Goal: Task Accomplishment & Management: Use online tool/utility

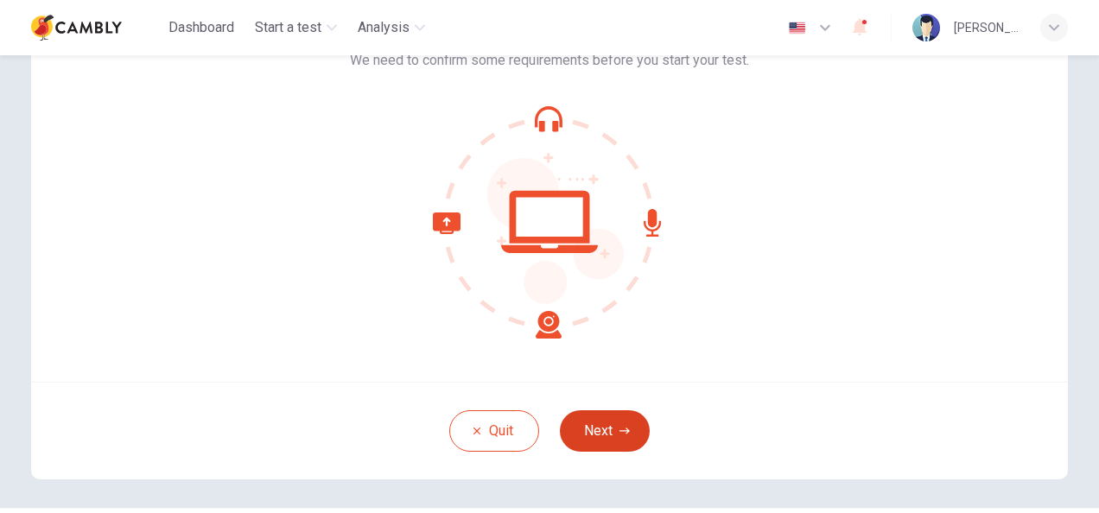
scroll to position [86, 0]
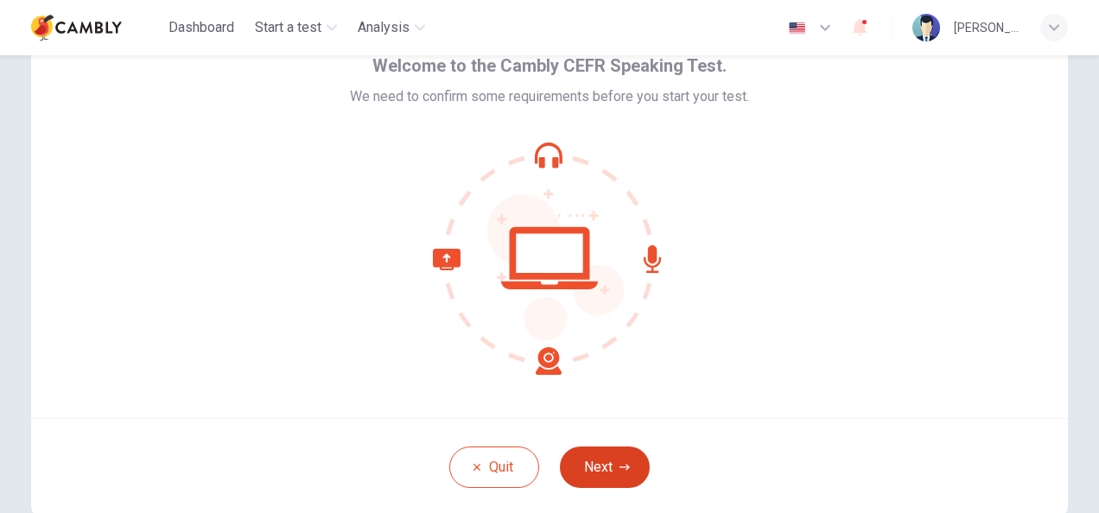
click at [619, 463] on icon "button" at bounding box center [624, 467] width 10 height 10
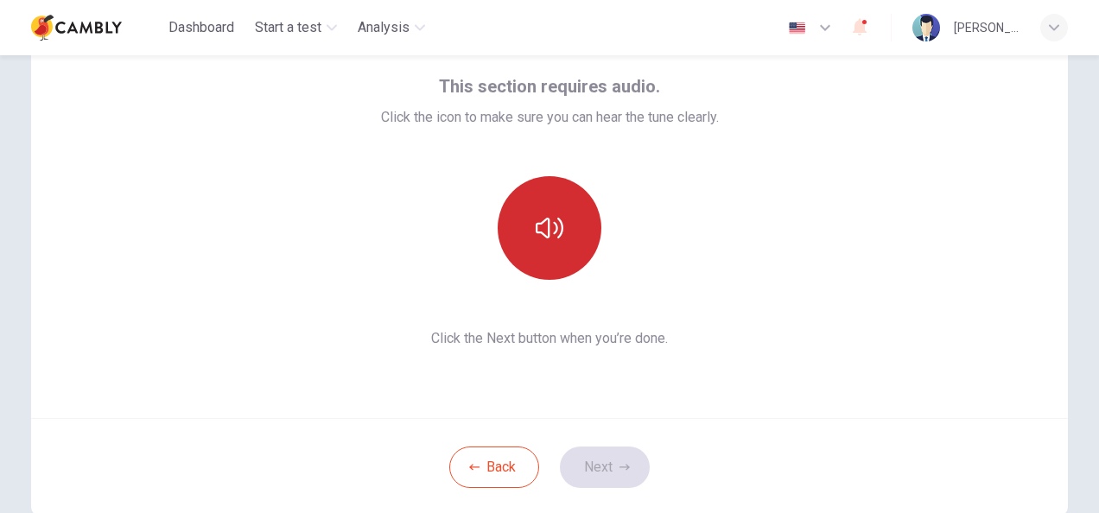
click at [556, 257] on button "button" at bounding box center [550, 228] width 104 height 104
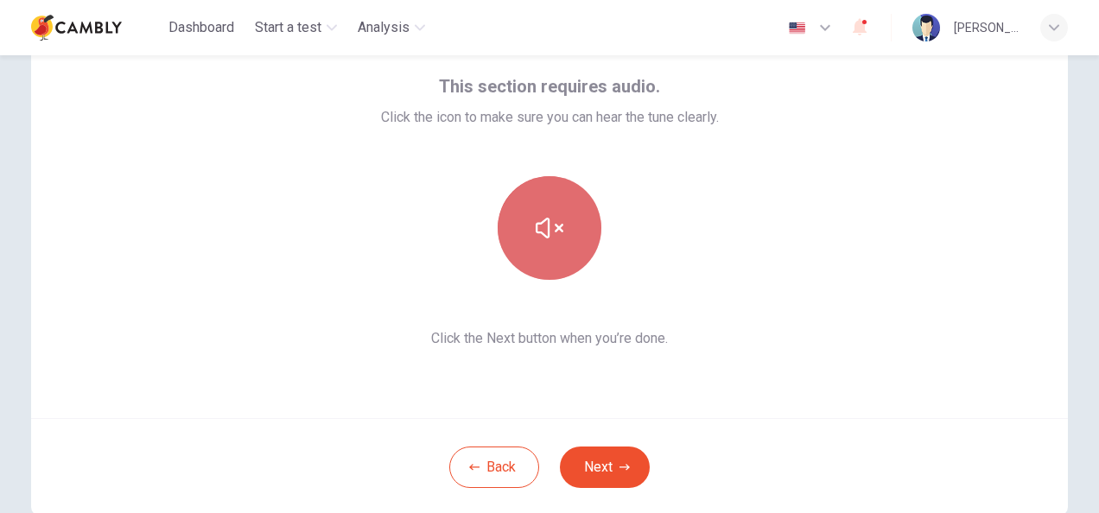
click at [553, 251] on button "button" at bounding box center [550, 228] width 104 height 104
click at [541, 226] on icon "button" at bounding box center [550, 228] width 28 height 28
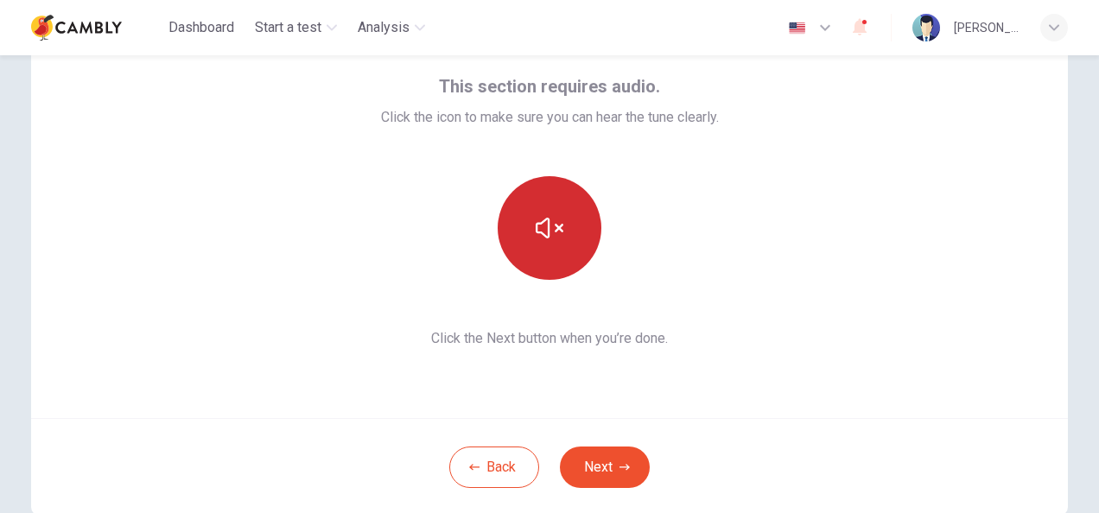
click at [546, 219] on icon "button" at bounding box center [550, 228] width 28 height 28
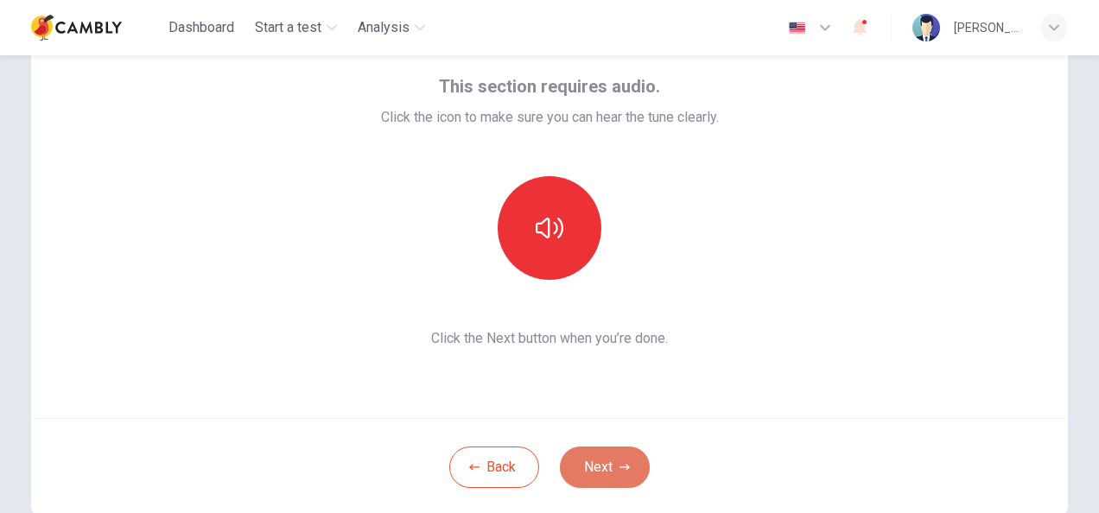
click at [619, 472] on icon "button" at bounding box center [624, 467] width 10 height 10
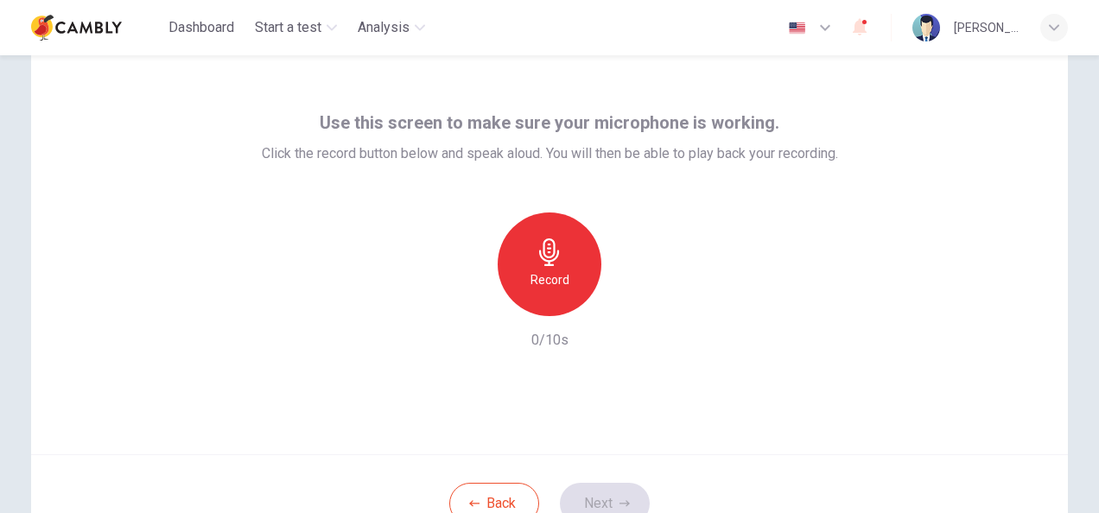
scroll to position [0, 0]
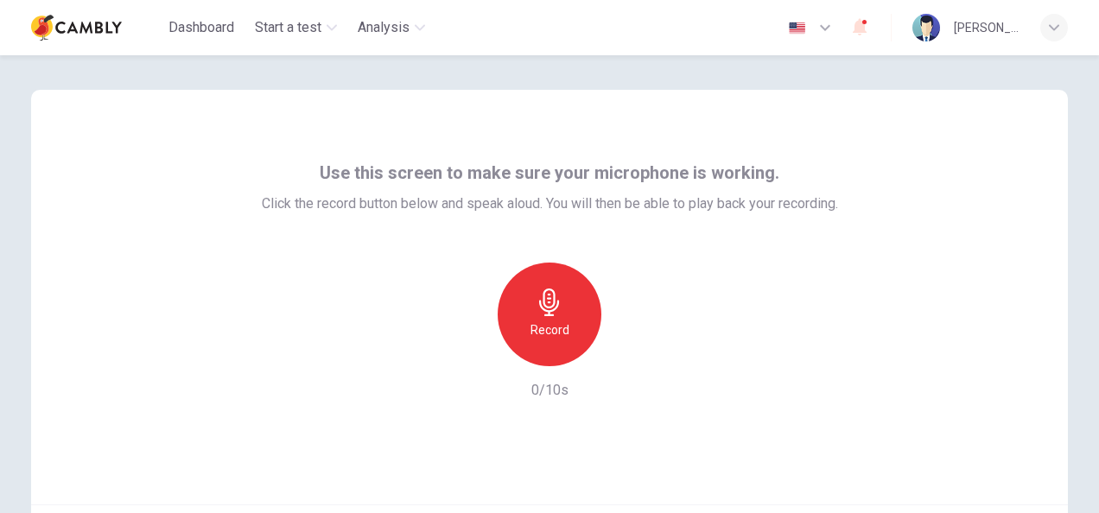
click at [553, 330] on h6 "Record" at bounding box center [549, 330] width 39 height 21
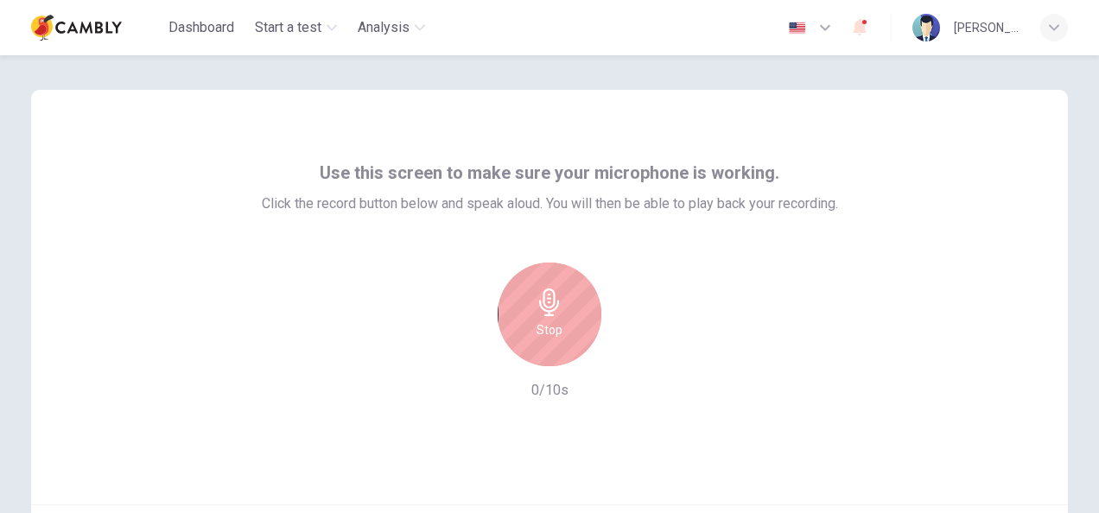
scroll to position [173, 0]
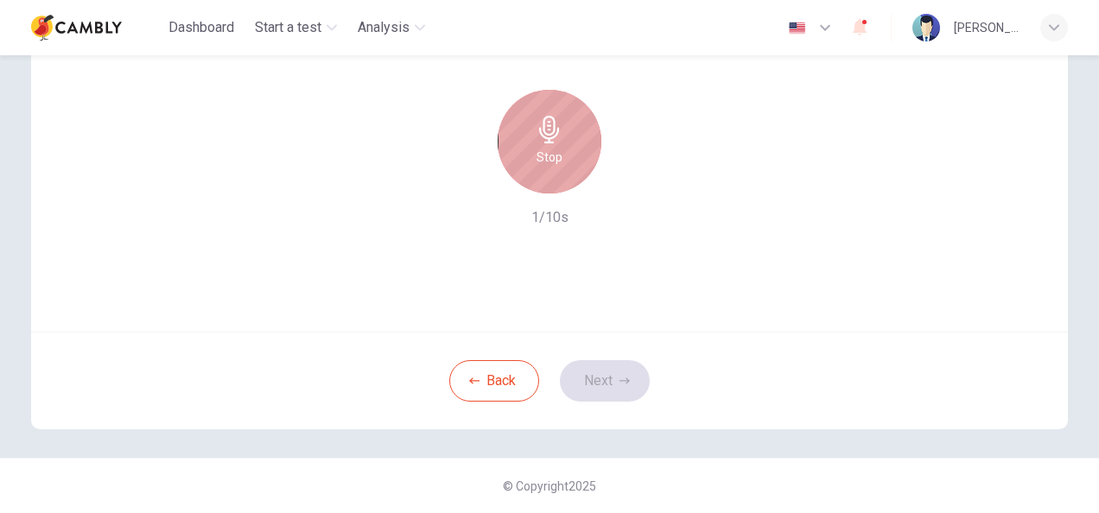
click at [541, 171] on div "Stop" at bounding box center [550, 142] width 104 height 104
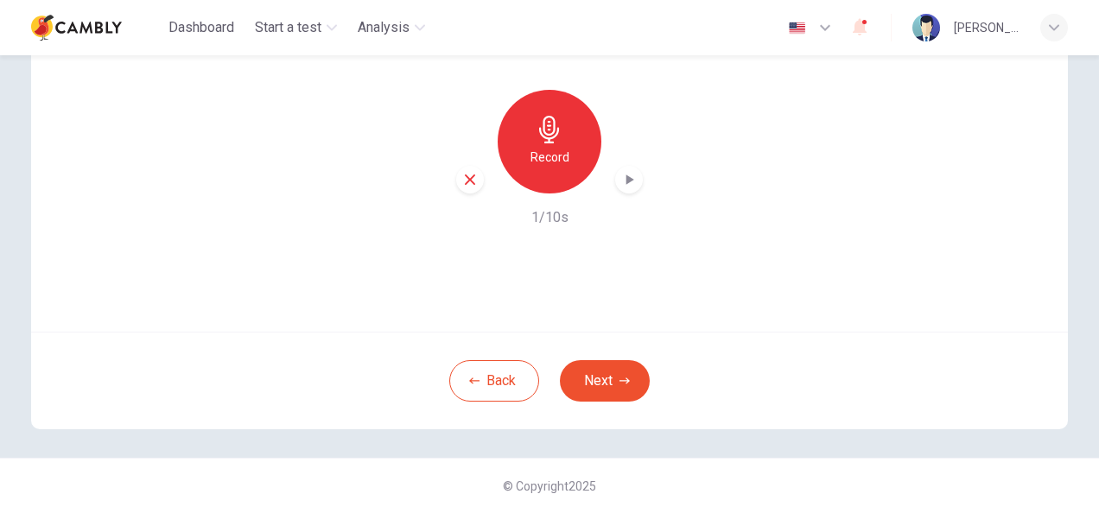
scroll to position [86, 0]
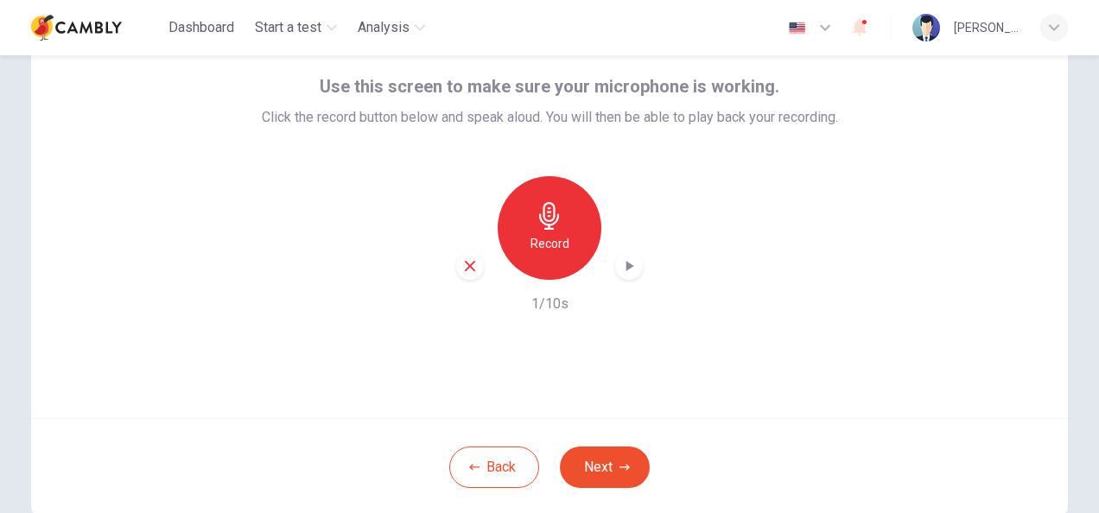
click at [539, 225] on icon "button" at bounding box center [550, 216] width 28 height 28
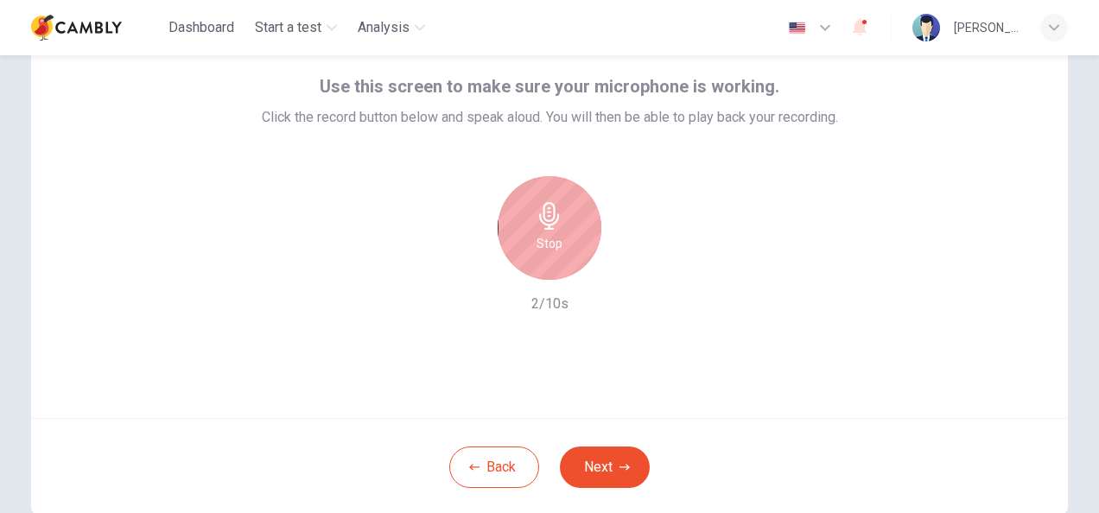
click at [546, 225] on icon "button" at bounding box center [549, 216] width 20 height 28
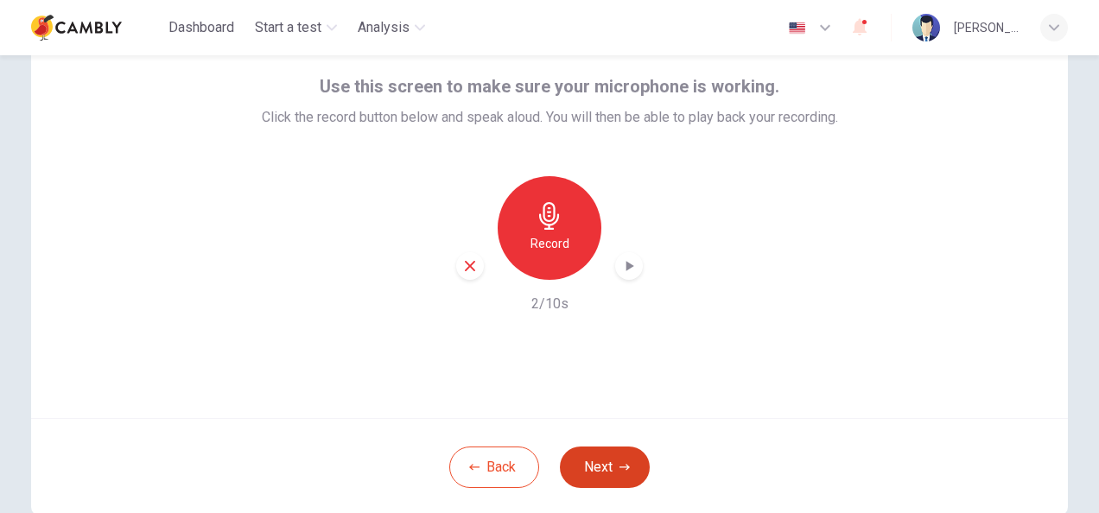
click at [616, 461] on button "Next" at bounding box center [605, 467] width 90 height 41
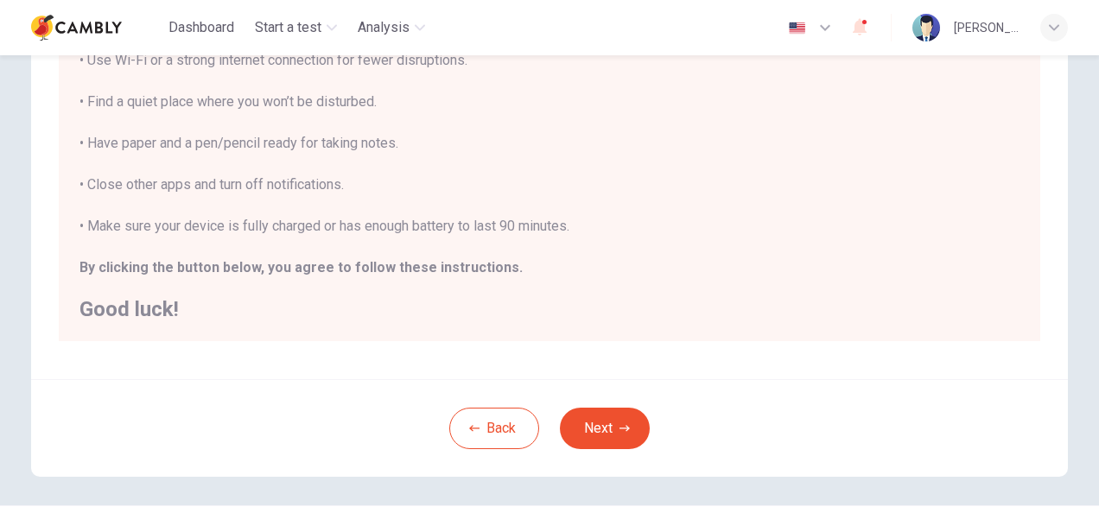
scroll to position [392, 0]
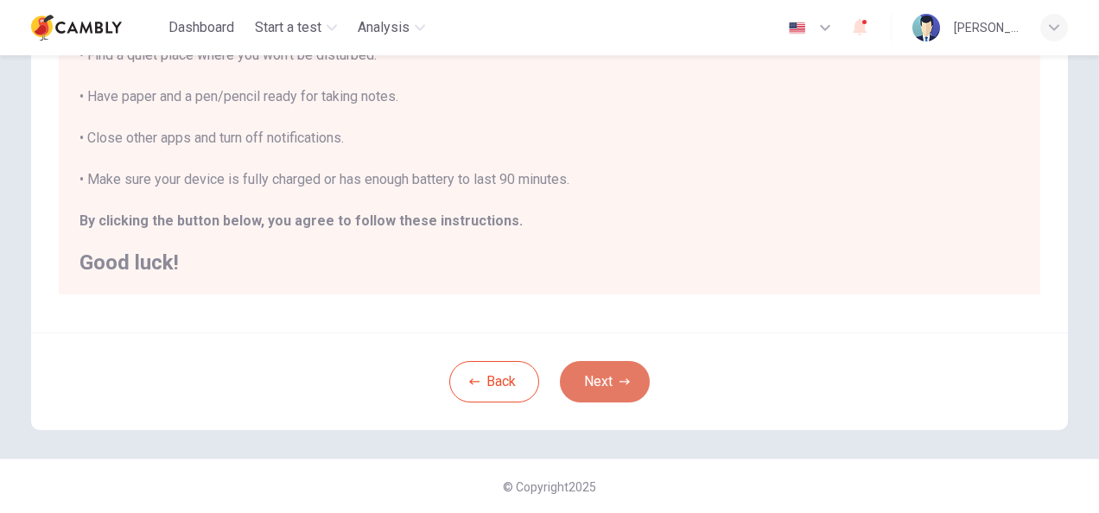
click at [619, 382] on icon "button" at bounding box center [624, 382] width 10 height 10
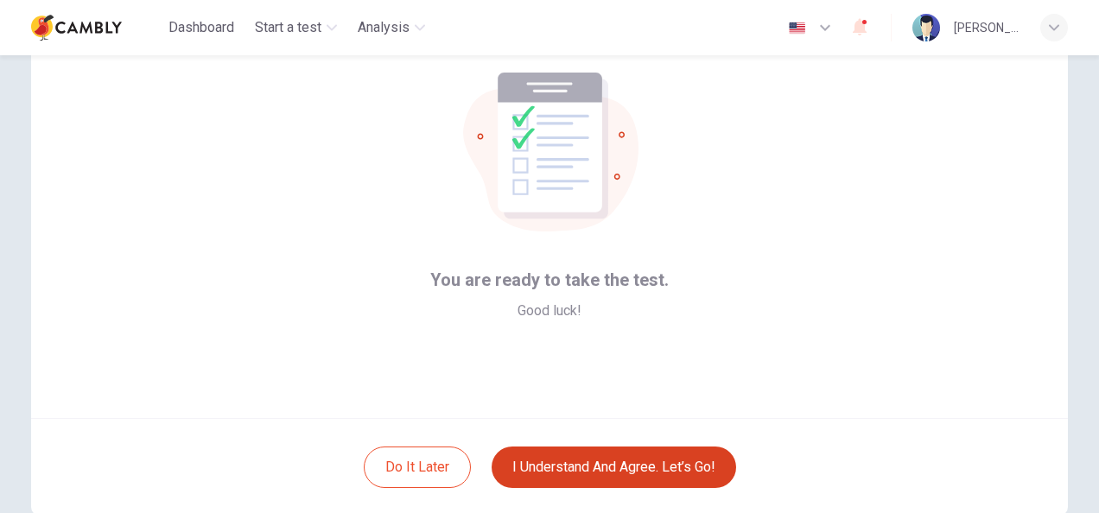
scroll to position [173, 0]
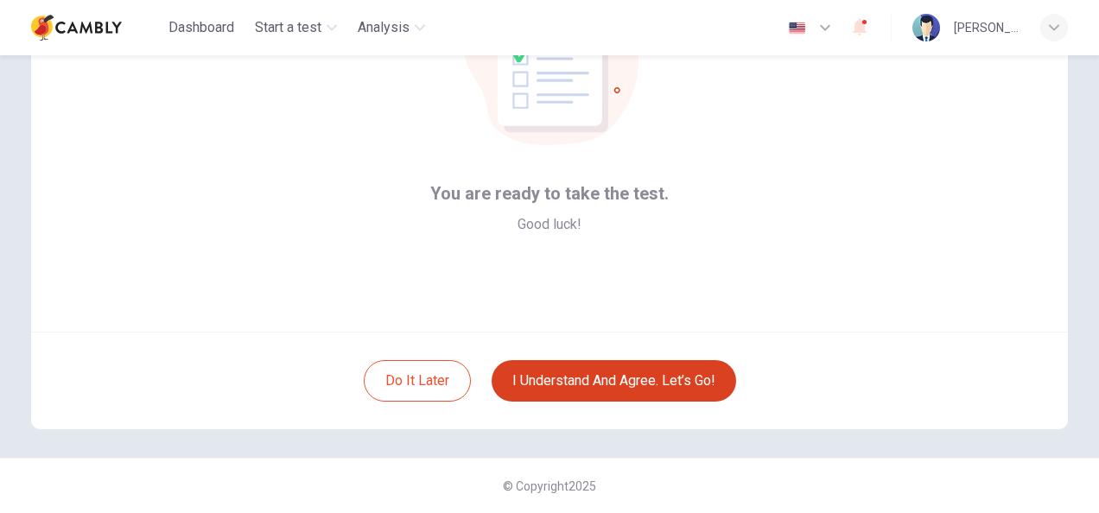
click at [589, 362] on button "I understand and agree. Let’s go!" at bounding box center [614, 380] width 244 height 41
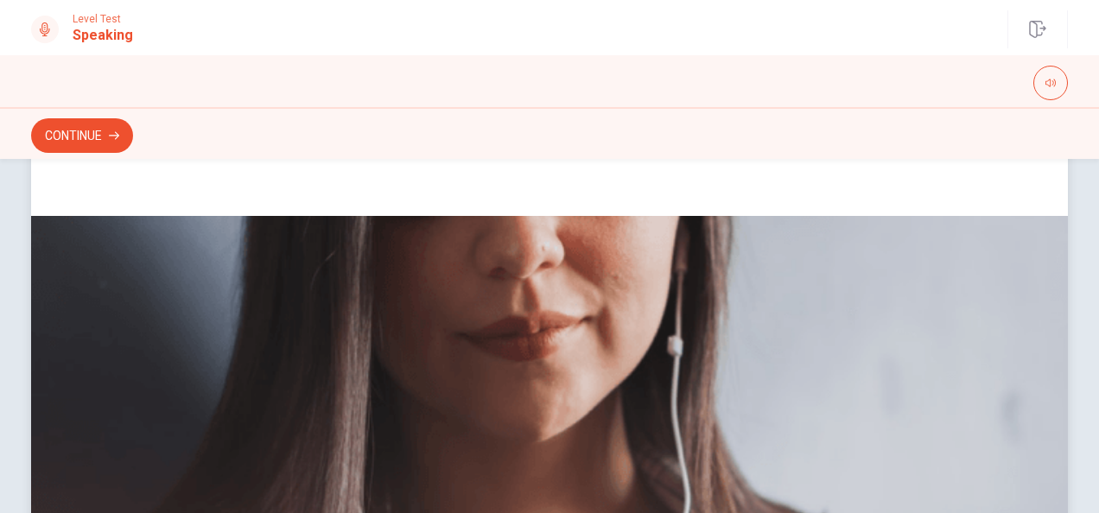
scroll to position [92, 0]
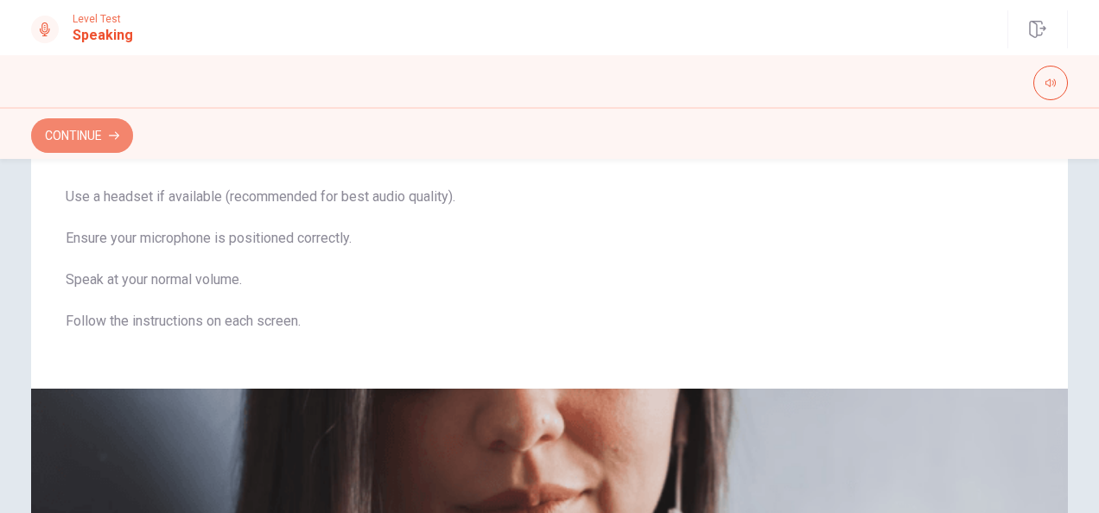
click at [97, 135] on button "Continue" at bounding box center [82, 135] width 102 height 35
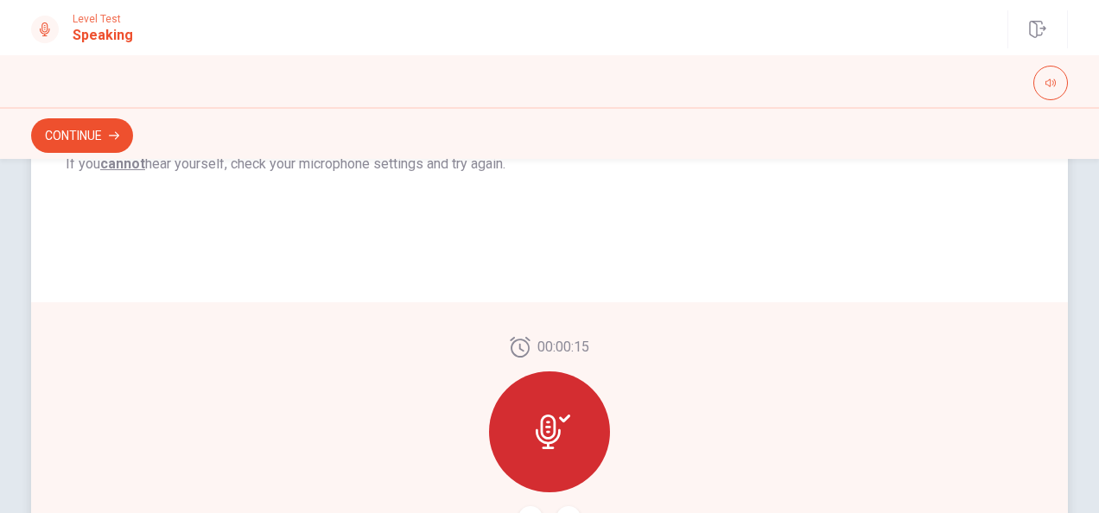
scroll to position [506, 0]
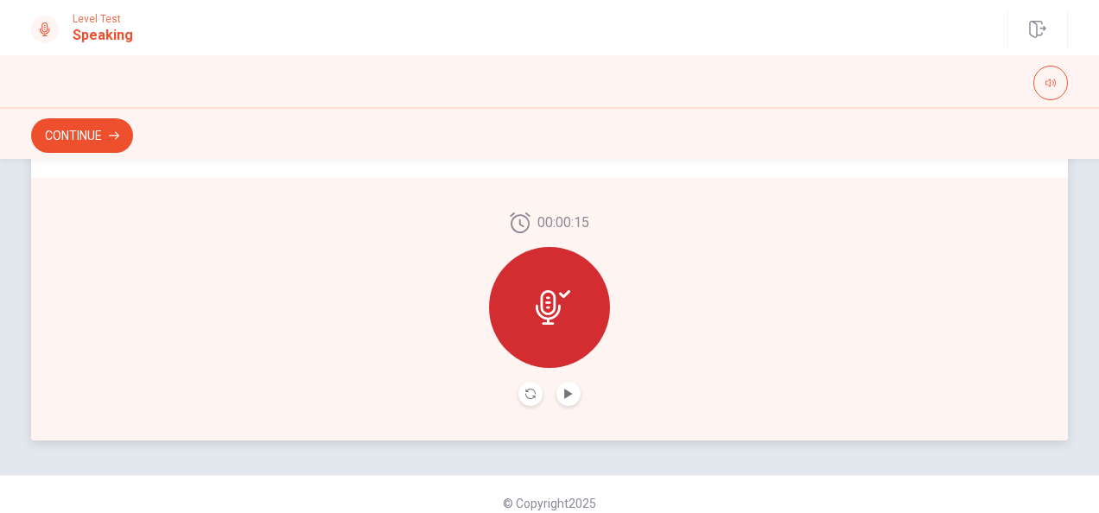
click at [561, 303] on icon at bounding box center [553, 307] width 35 height 35
click at [565, 390] on icon "Play Audio" at bounding box center [568, 394] width 10 height 10
click at [531, 388] on button "Record Again" at bounding box center [530, 394] width 24 height 24
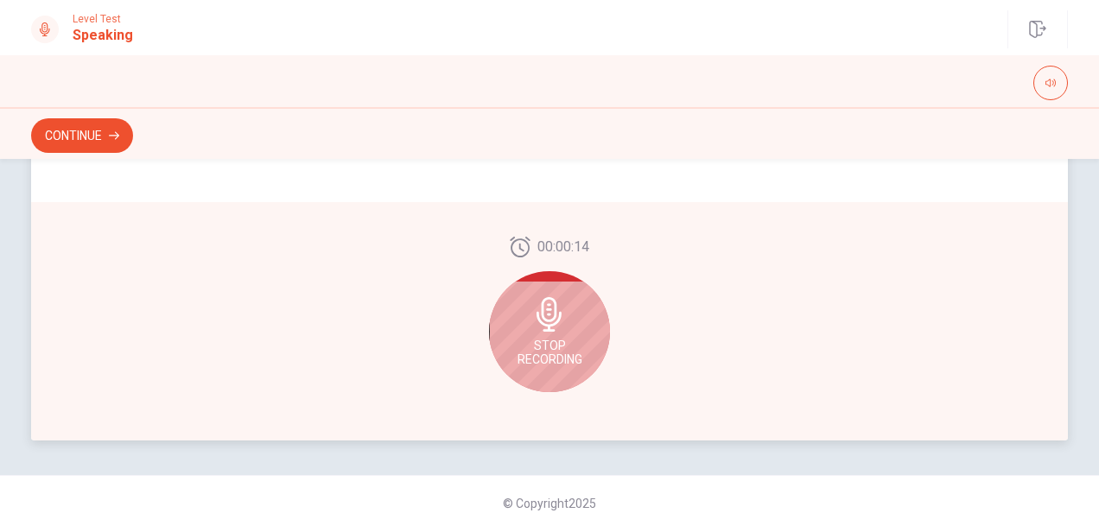
click at [546, 340] on span "Stop Recording" at bounding box center [549, 353] width 65 height 28
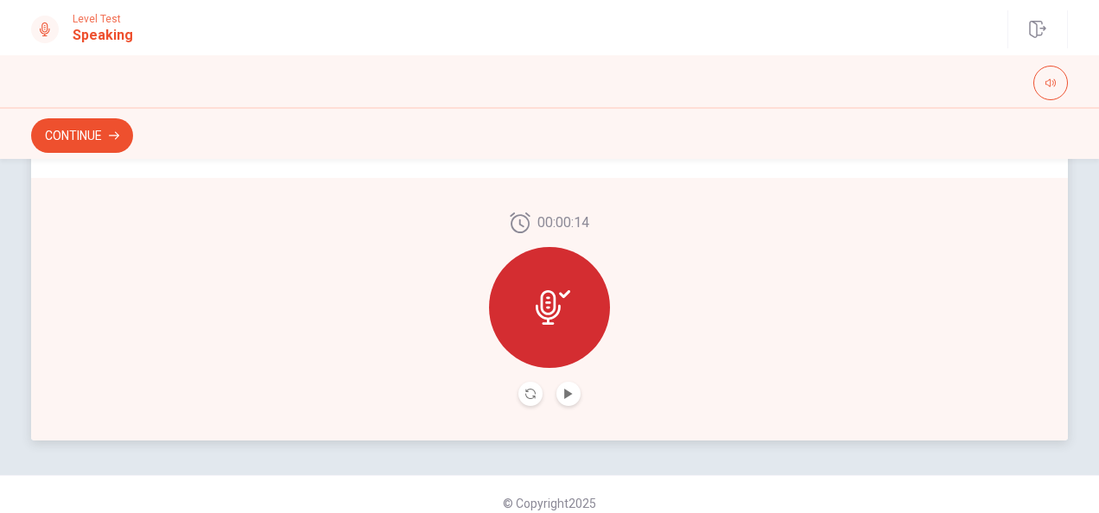
click at [556, 316] on icon at bounding box center [553, 307] width 35 height 35
click at [564, 391] on icon "Play Audio" at bounding box center [568, 394] width 8 height 10
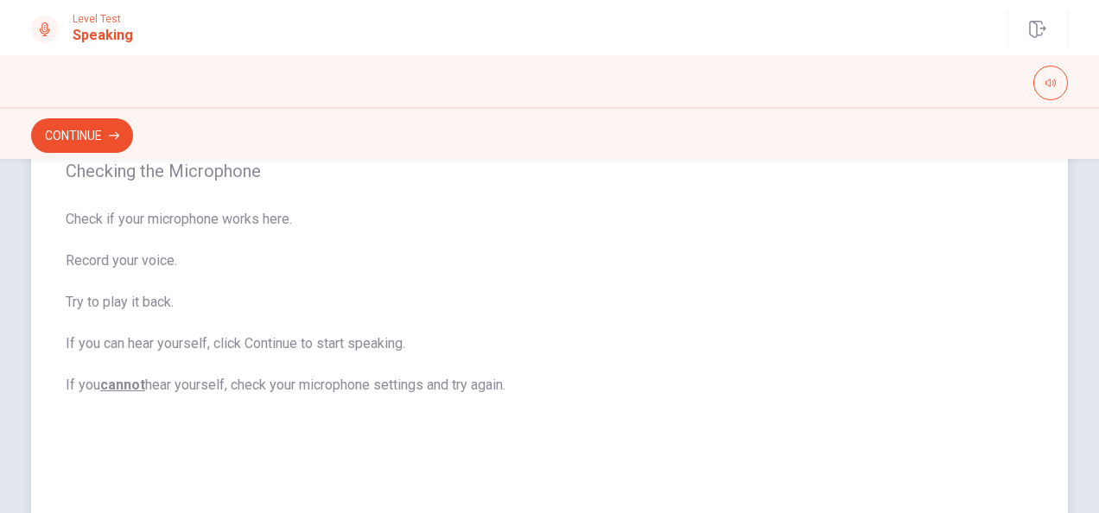
scroll to position [74, 0]
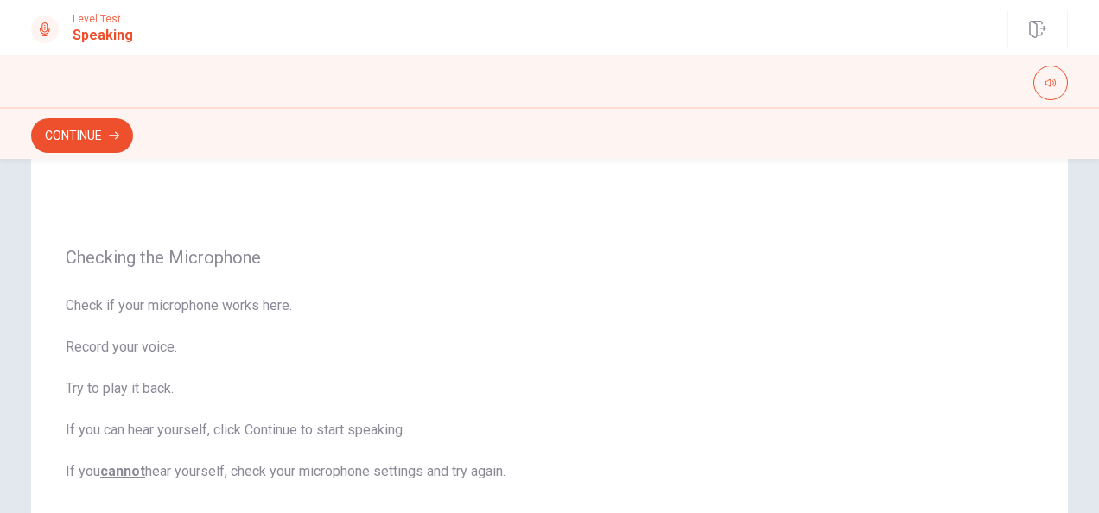
click at [1033, 88] on div at bounding box center [1050, 83] width 35 height 35
click at [1042, 88] on button "button" at bounding box center [1050, 83] width 35 height 35
drag, startPoint x: 1054, startPoint y: 108, endPoint x: 1076, endPoint y: 112, distance: 22.9
click at [1076, 112] on body "This site uses cookies, as explained in our Privacy Policy . If you agree to th…" at bounding box center [549, 256] width 1099 height 513
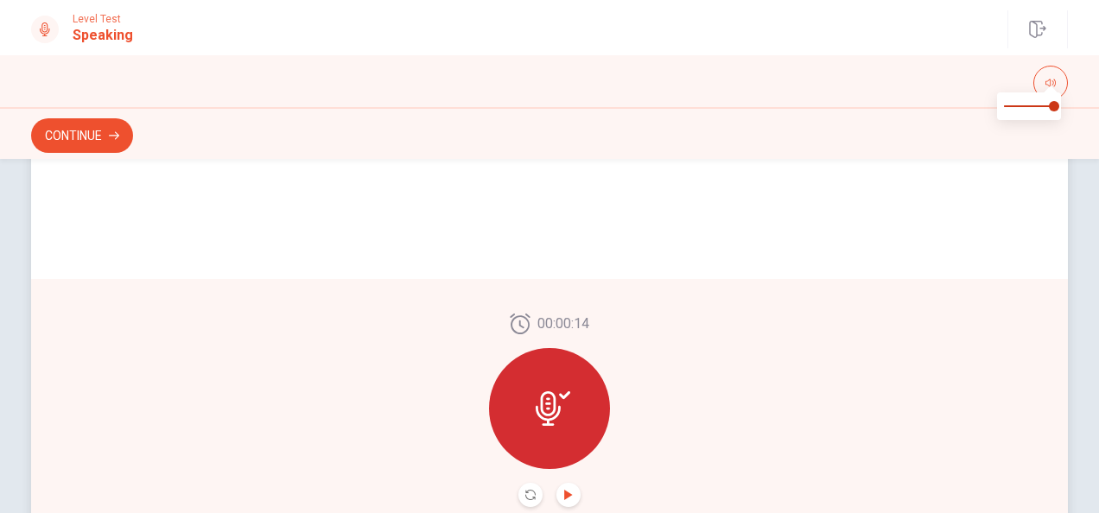
scroll to position [420, 0]
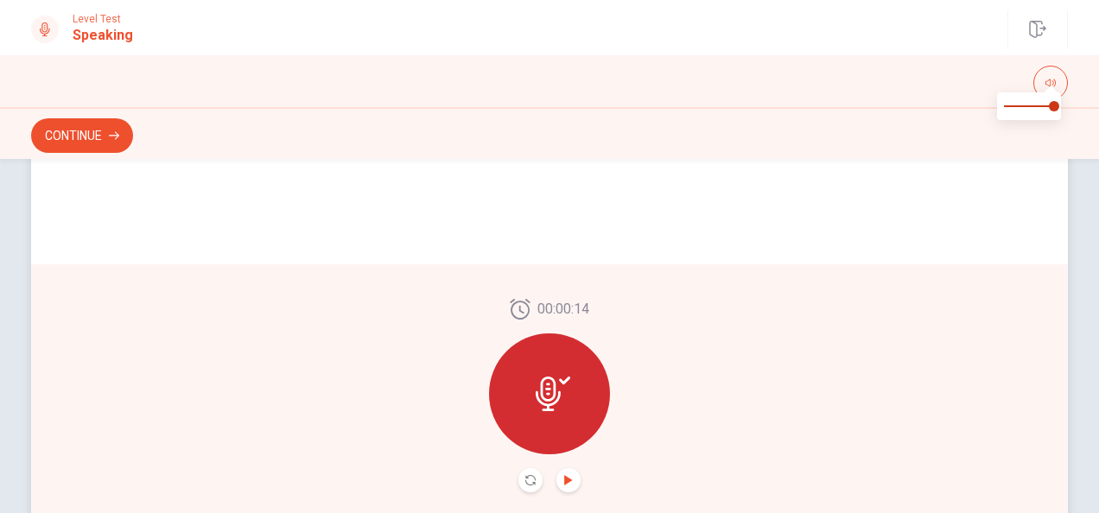
click at [573, 381] on div at bounding box center [549, 393] width 121 height 121
click at [567, 473] on button "Play Audio" at bounding box center [568, 480] width 24 height 24
click at [528, 481] on icon "Record Again" at bounding box center [530, 480] width 10 height 10
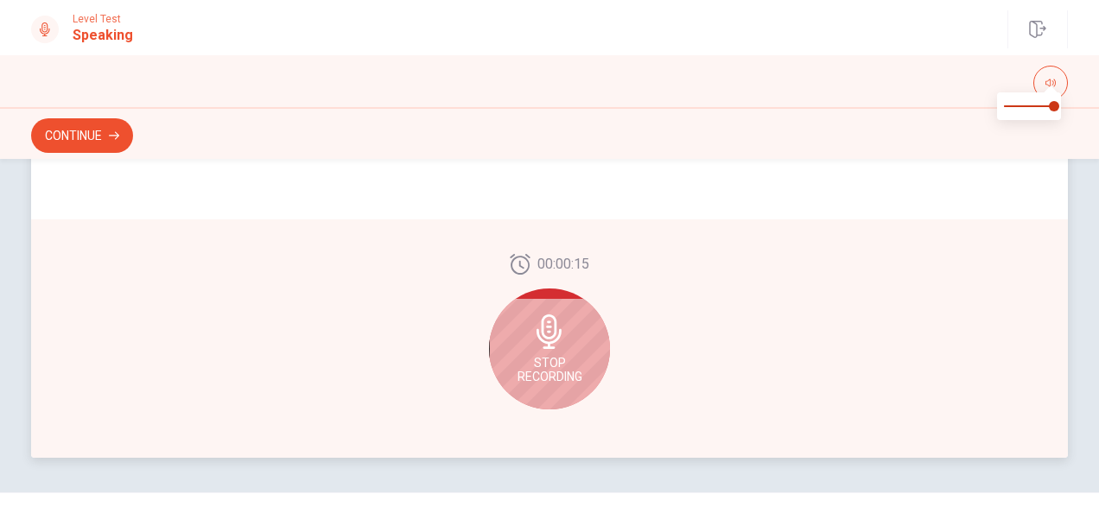
scroll to position [524, 0]
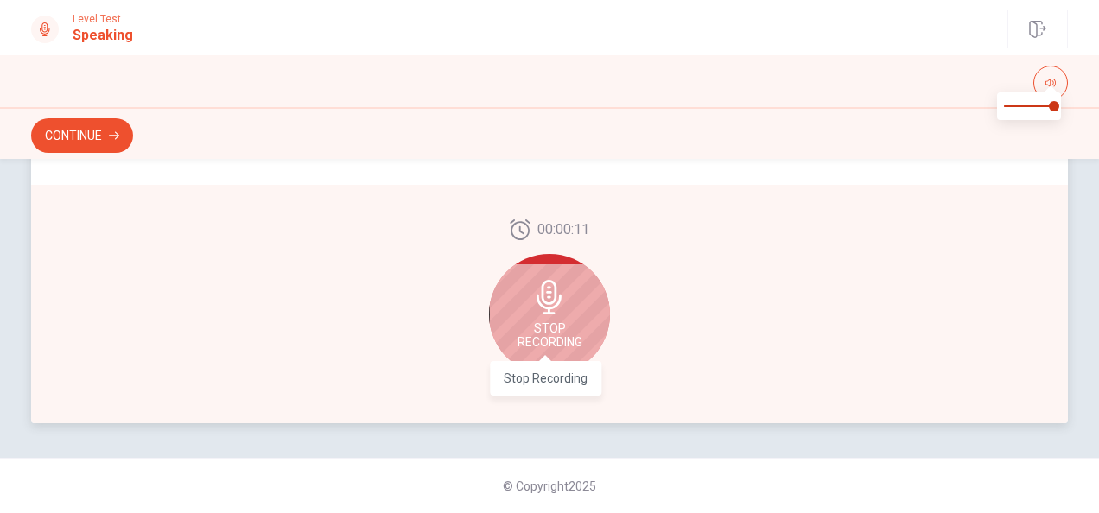
click at [549, 323] on span "Stop Recording" at bounding box center [549, 335] width 65 height 28
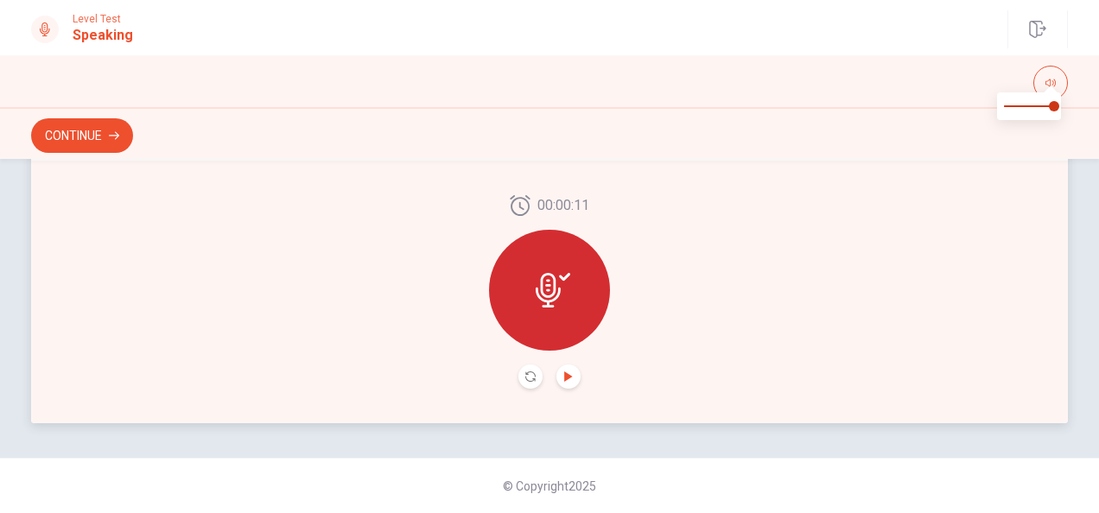
click at [568, 375] on icon "Play Audio" at bounding box center [568, 376] width 10 height 10
click at [1056, 86] on span at bounding box center [1051, 88] width 14 height 10
click at [1059, 105] on span at bounding box center [1054, 106] width 10 height 10
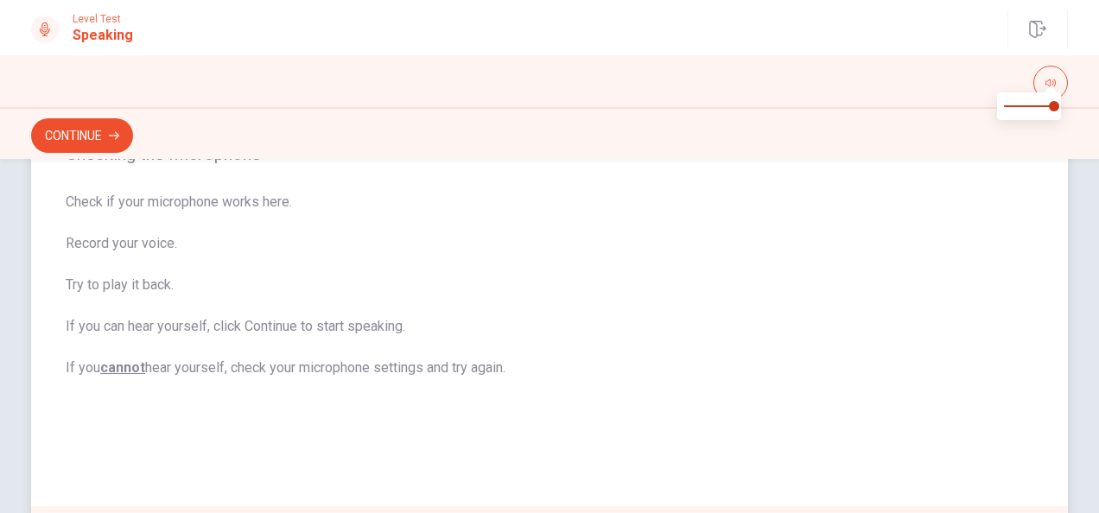
scroll to position [351, 0]
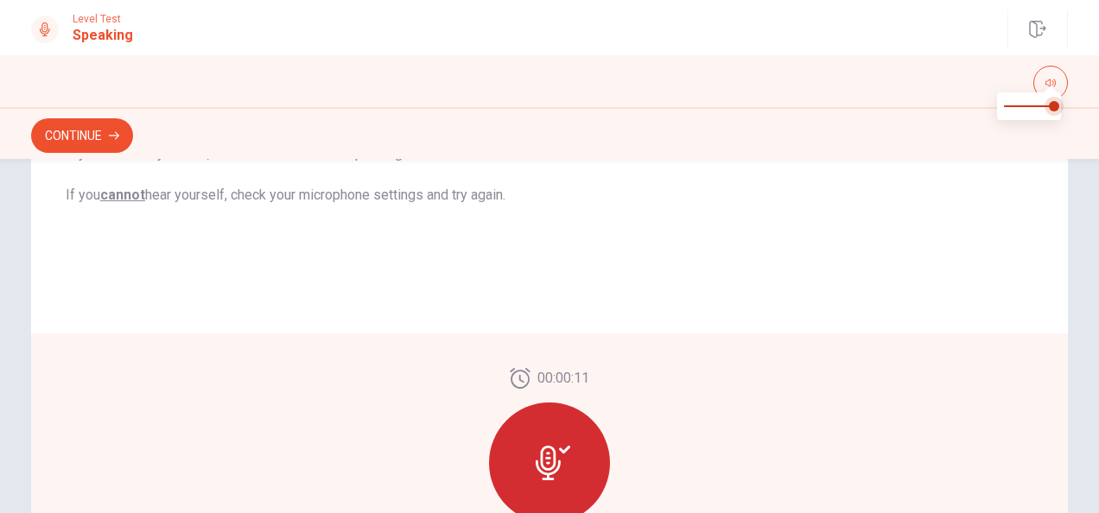
type input "*"
drag, startPoint x: 1051, startPoint y: 114, endPoint x: 1065, endPoint y: 114, distance: 13.8
click at [1059, 111] on span at bounding box center [1054, 106] width 10 height 10
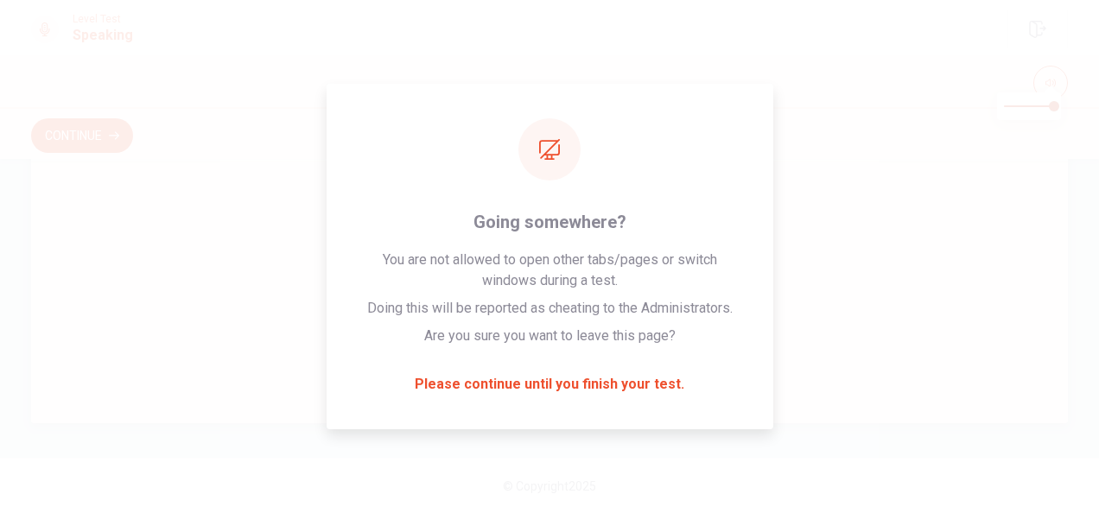
drag, startPoint x: 665, startPoint y: 12, endPoint x: 95, endPoint y: 197, distance: 599.4
click at [62, 192] on div "00:00:11" at bounding box center [549, 292] width 1037 height 263
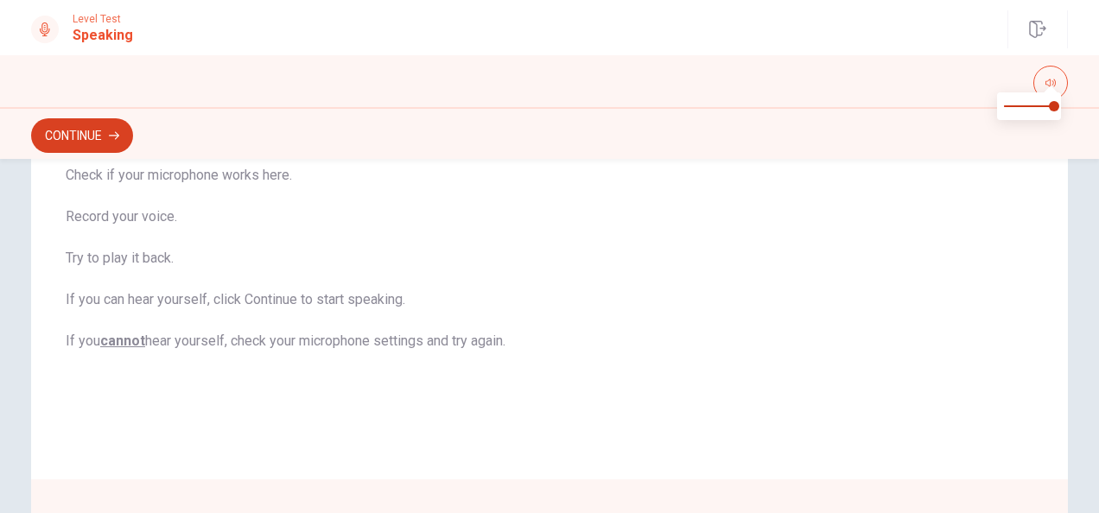
scroll to position [178, 0]
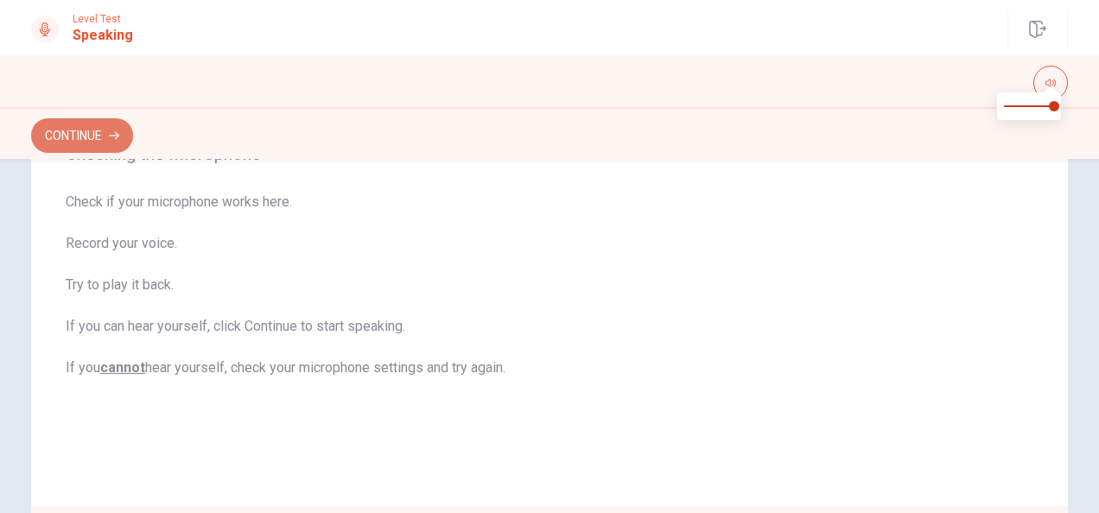
click at [101, 138] on button "Continue" at bounding box center [82, 135] width 102 height 35
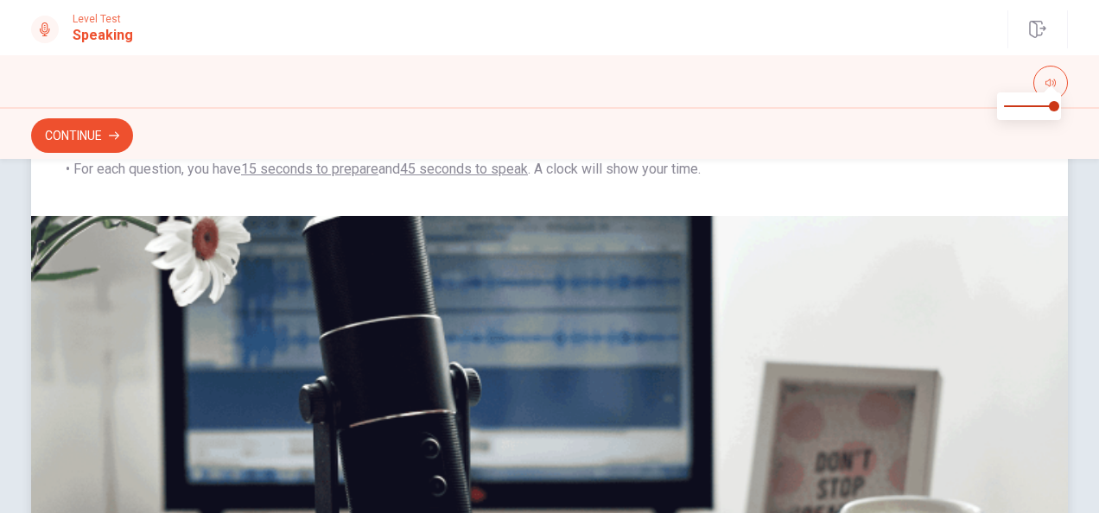
scroll to position [524, 0]
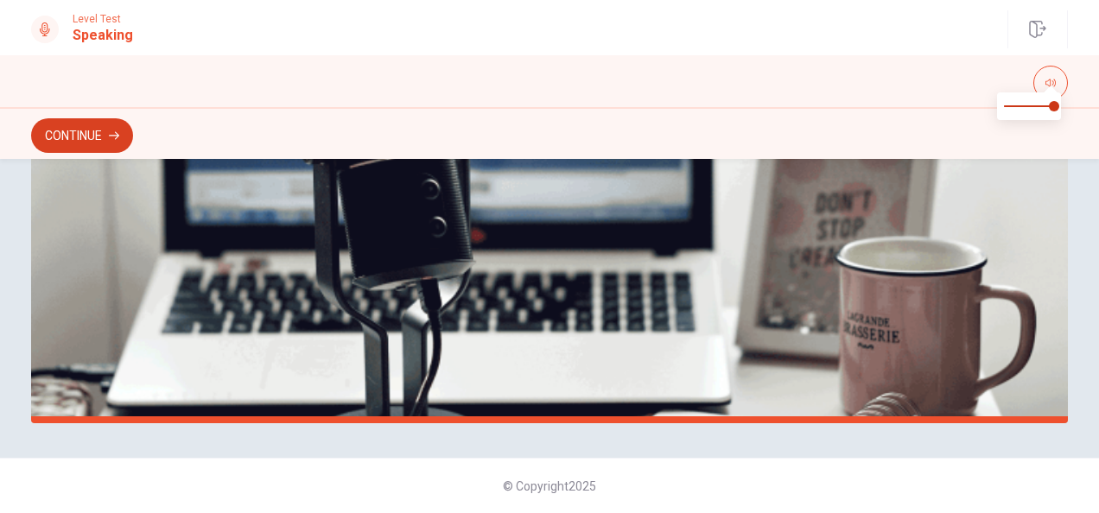
click at [80, 135] on button "Continue" at bounding box center [82, 135] width 102 height 35
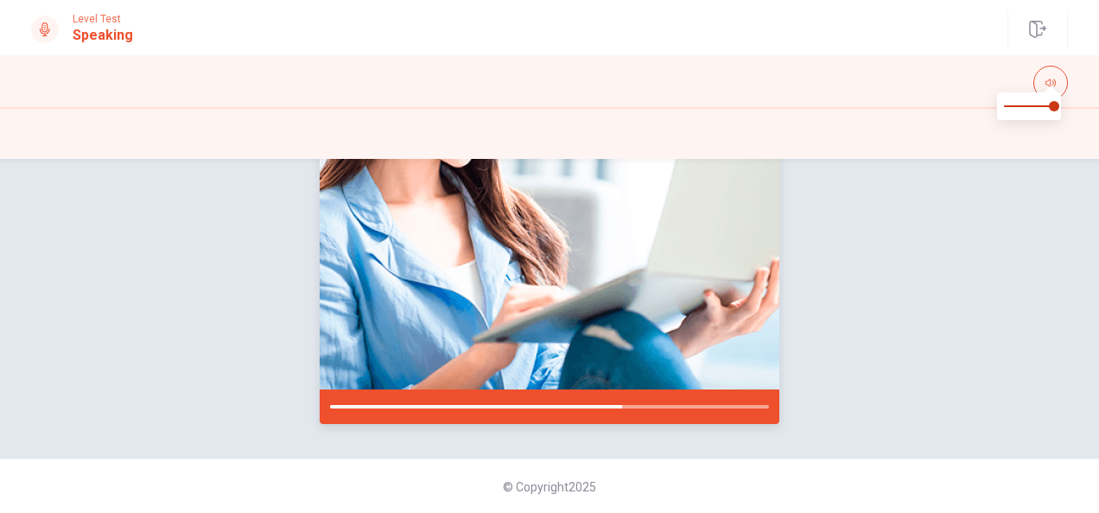
scroll to position [348, 0]
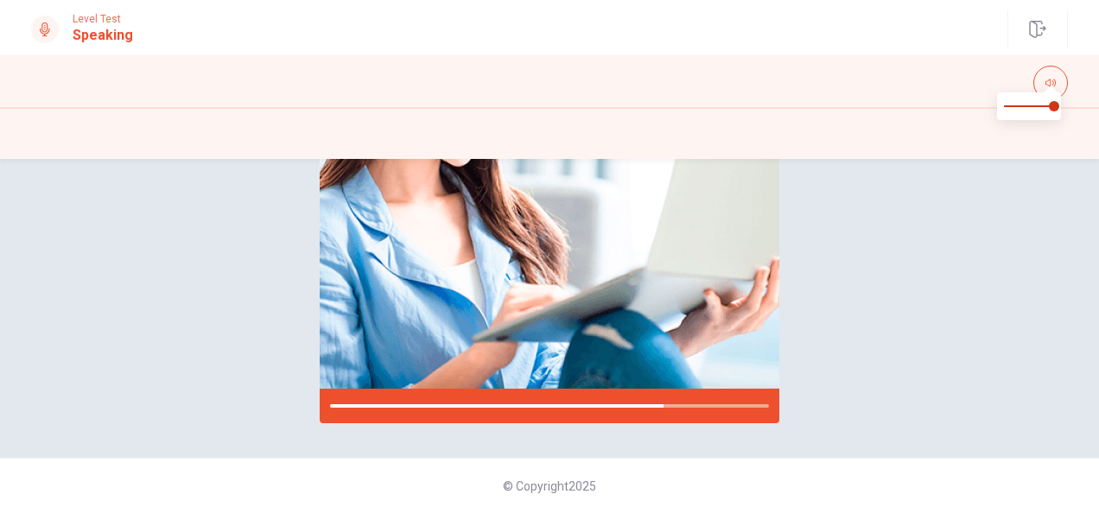
drag, startPoint x: 593, startPoint y: 402, endPoint x: 299, endPoint y: 382, distance: 294.4
click at [300, 382] on div "Please Listen Carefully" at bounding box center [549, 134] width 1092 height 578
click at [321, 390] on div at bounding box center [550, 406] width 460 height 35
click at [320, 390] on div at bounding box center [550, 406] width 460 height 35
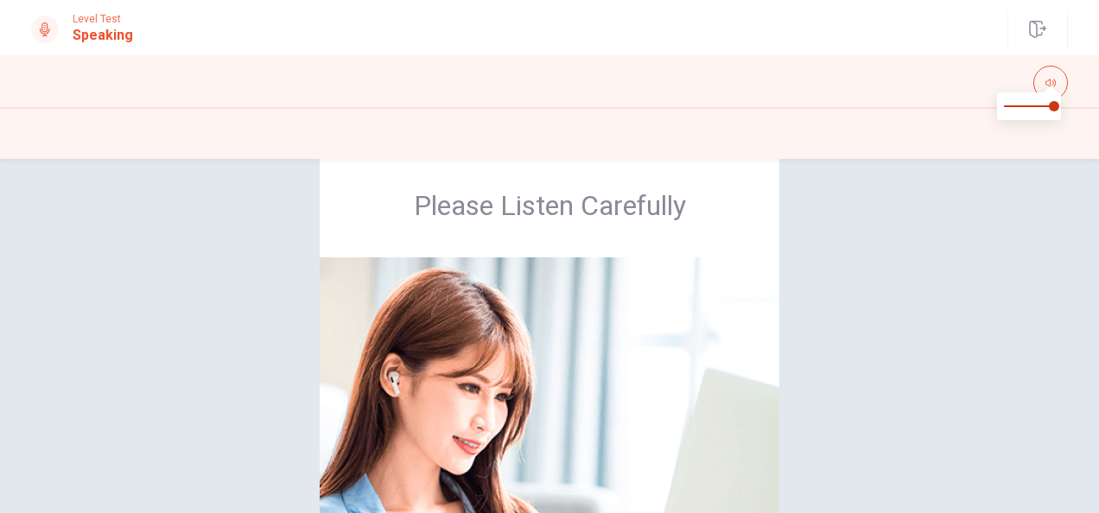
scroll to position [0, 0]
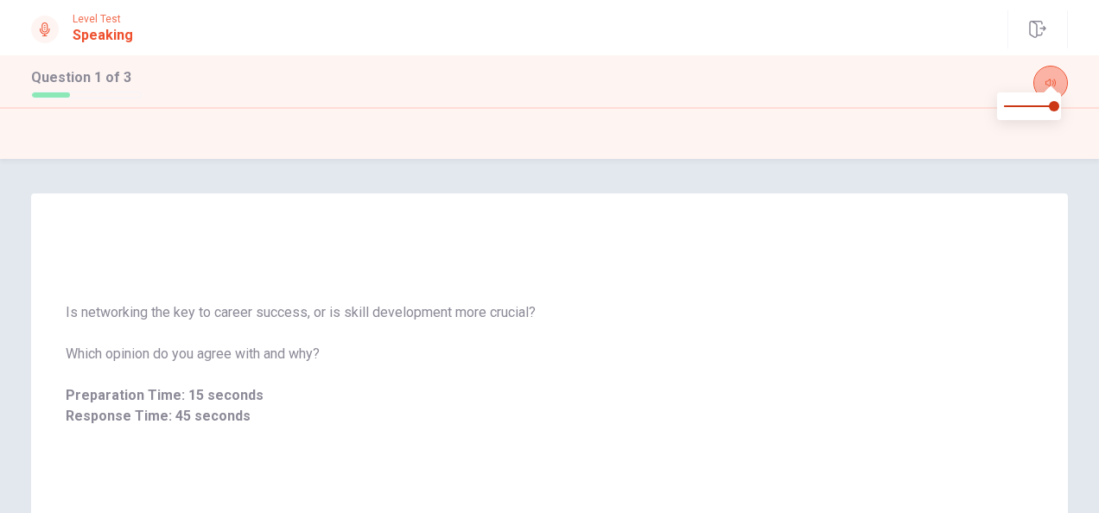
click at [1048, 79] on icon "button" at bounding box center [1050, 83] width 10 height 10
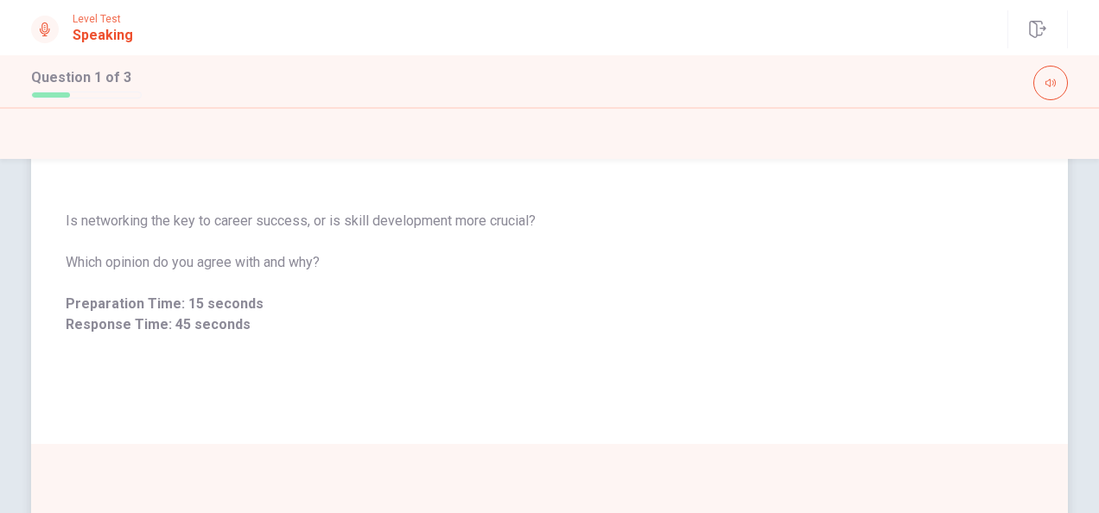
click at [234, 350] on div "Is networking the key to career success, or is skill development more crucial? …" at bounding box center [549, 273] width 1037 height 166
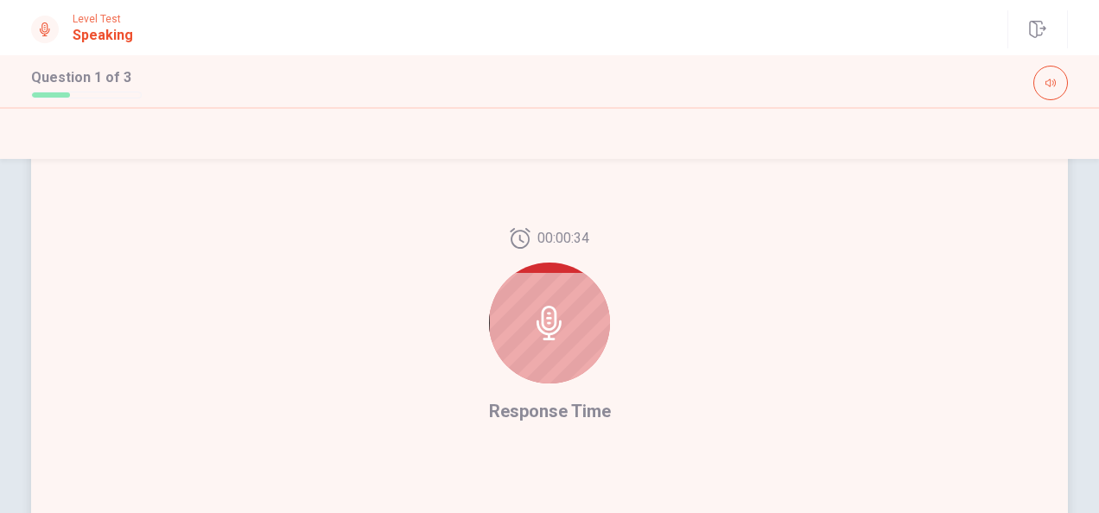
scroll to position [524, 0]
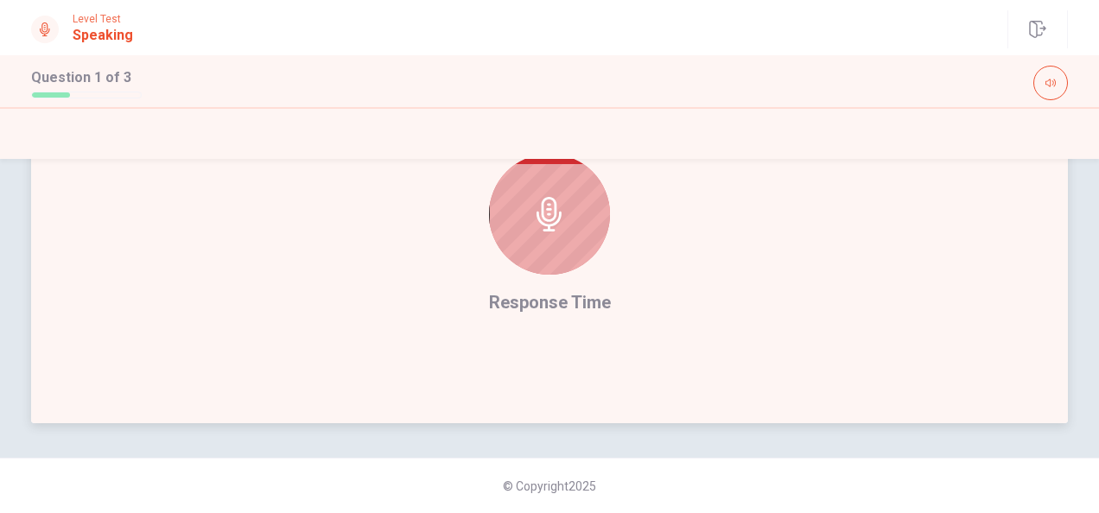
click at [549, 222] on icon at bounding box center [549, 214] width 35 height 35
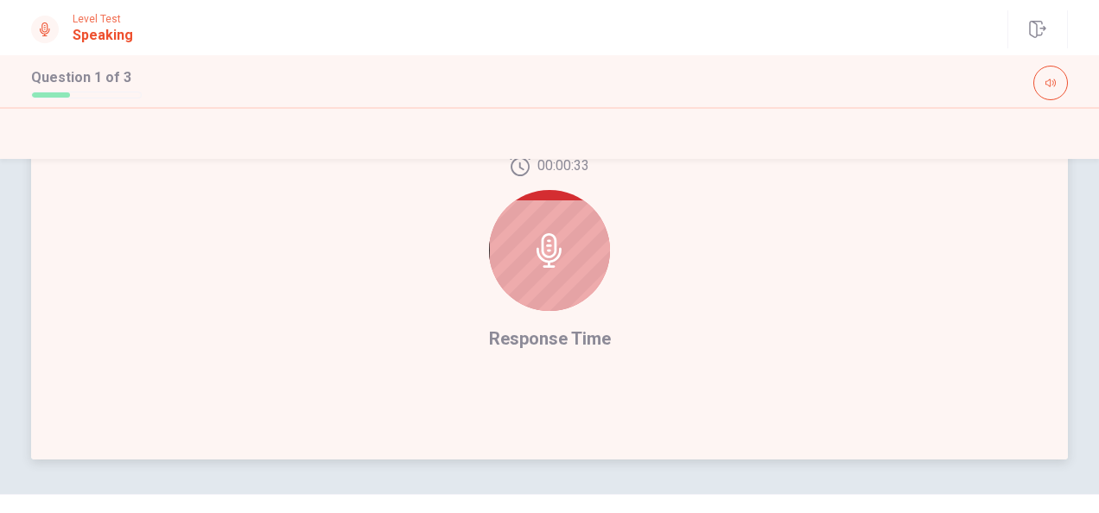
scroll to position [437, 0]
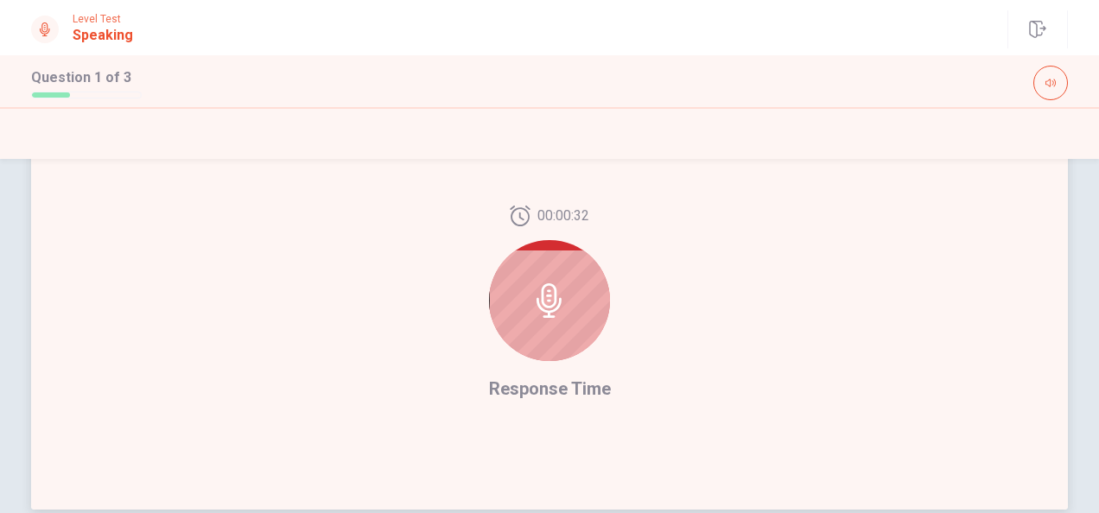
click at [551, 304] on icon at bounding box center [549, 300] width 25 height 35
click at [548, 304] on icon at bounding box center [549, 300] width 35 height 35
click at [536, 314] on icon at bounding box center [549, 300] width 35 height 35
click at [518, 283] on div at bounding box center [549, 300] width 121 height 121
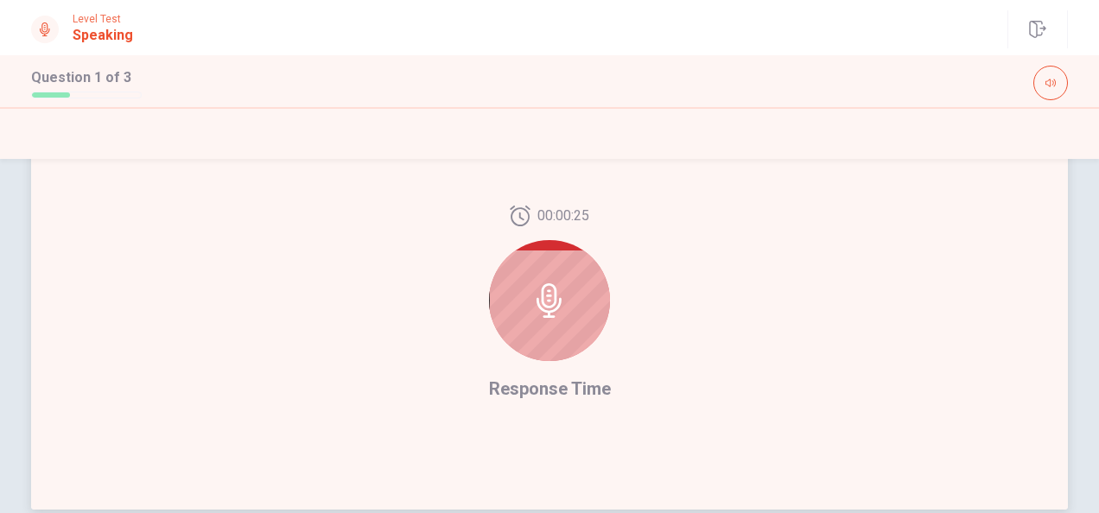
click at [574, 271] on div at bounding box center [549, 300] width 121 height 121
drag, startPoint x: 566, startPoint y: 271, endPoint x: 553, endPoint y: 272, distance: 13.0
click at [563, 271] on div at bounding box center [549, 300] width 121 height 121
click at [552, 272] on div at bounding box center [549, 300] width 121 height 121
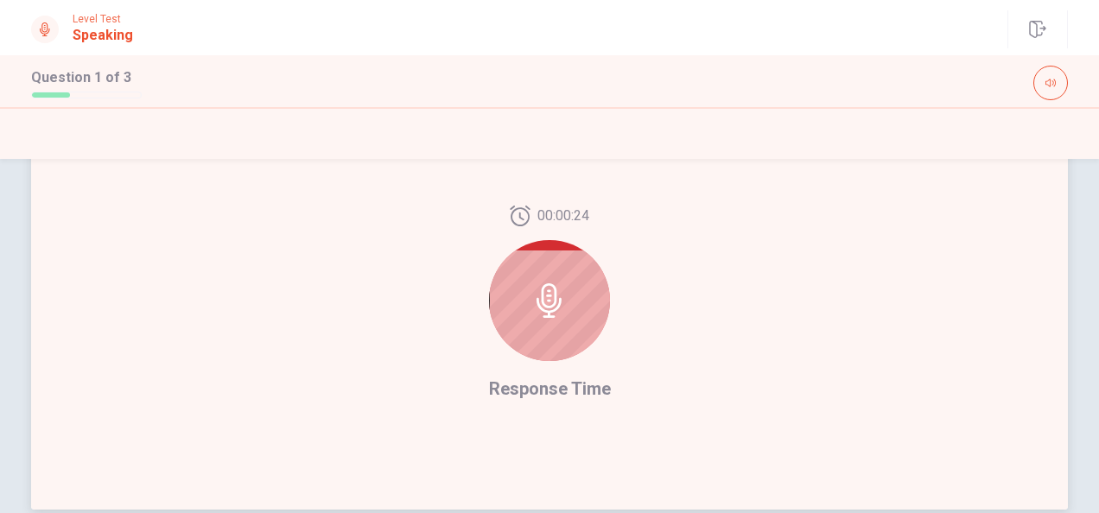
click at [575, 304] on div at bounding box center [549, 300] width 121 height 121
drag, startPoint x: 575, startPoint y: 304, endPoint x: 552, endPoint y: 295, distance: 24.1
click at [572, 304] on div at bounding box center [549, 300] width 121 height 121
click at [552, 295] on icon at bounding box center [549, 300] width 35 height 35
click at [552, 292] on icon at bounding box center [549, 300] width 35 height 35
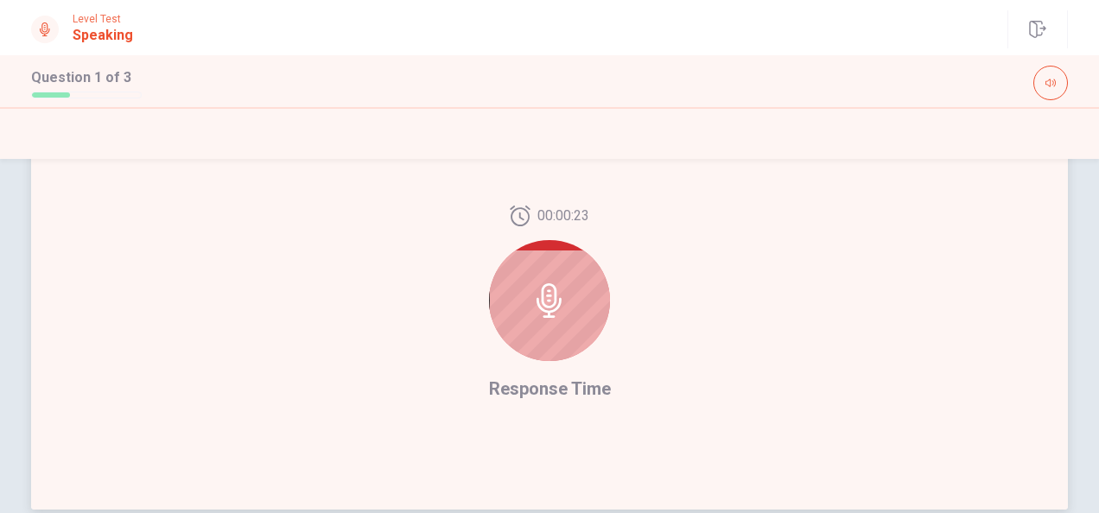
drag, startPoint x: 552, startPoint y: 290, endPoint x: 599, endPoint y: 232, distance: 75.0
click at [552, 283] on icon at bounding box center [549, 300] width 35 height 35
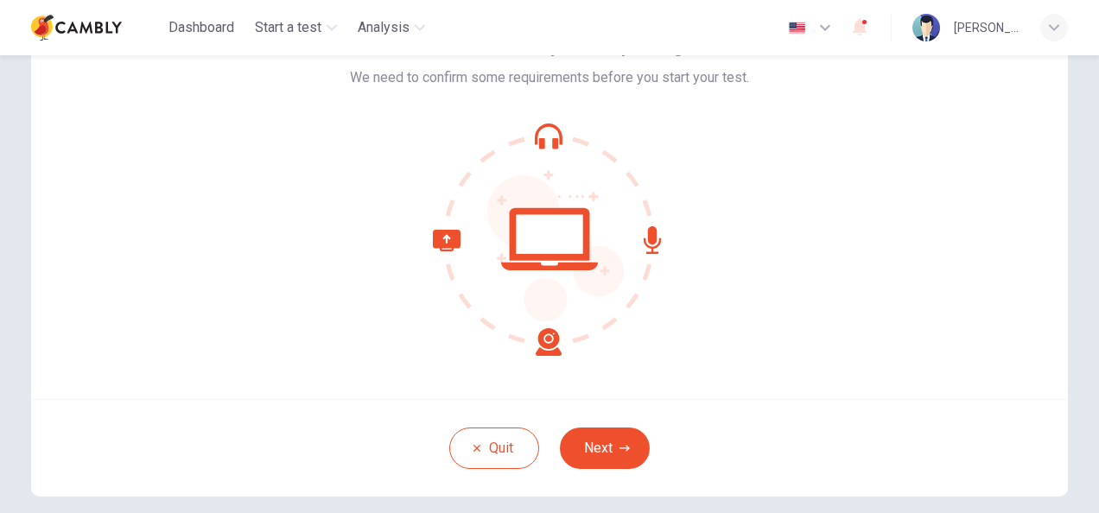
scroll to position [173, 0]
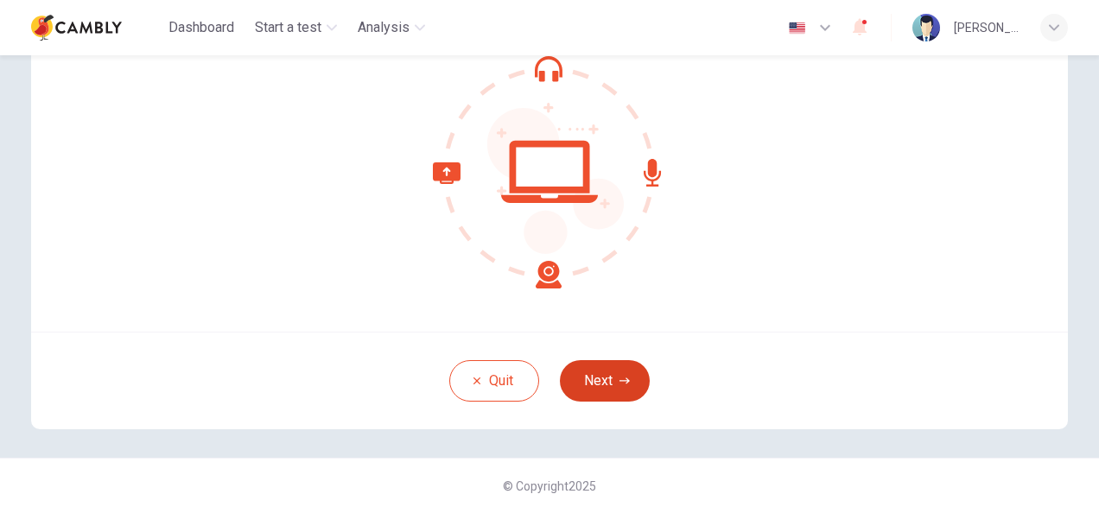
click at [613, 377] on button "Next" at bounding box center [605, 380] width 90 height 41
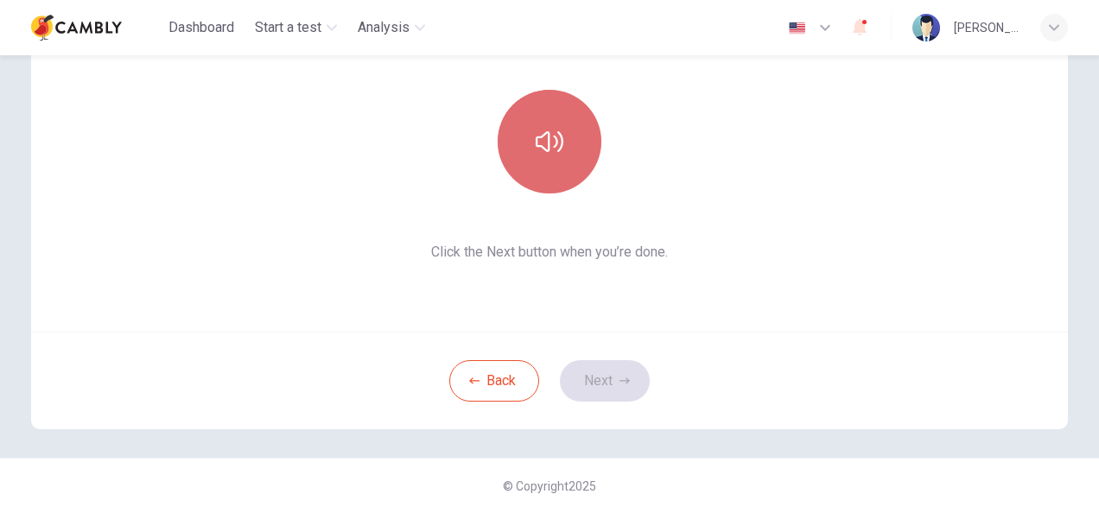
click at [550, 168] on button "button" at bounding box center [550, 142] width 104 height 104
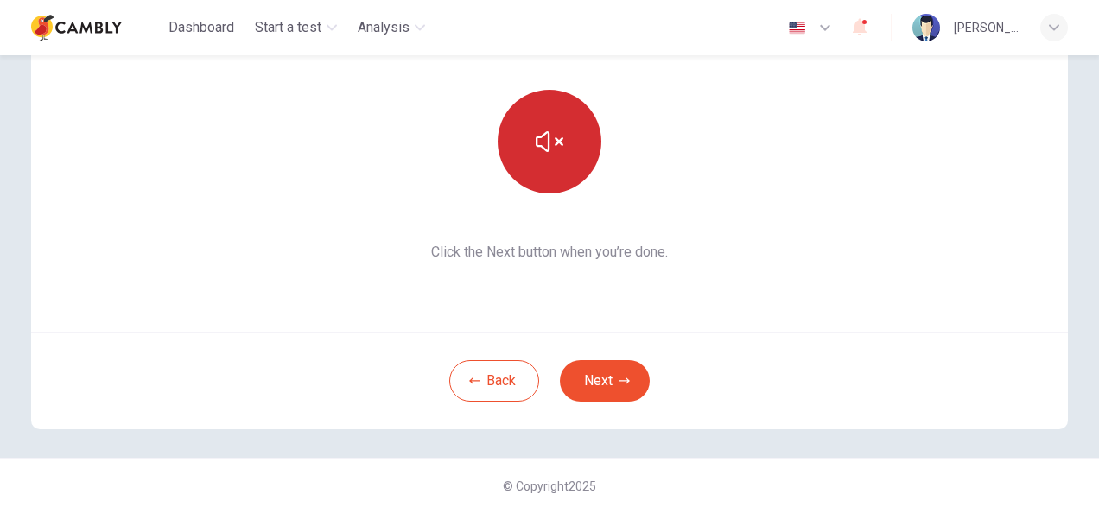
click at [551, 168] on button "button" at bounding box center [550, 142] width 104 height 104
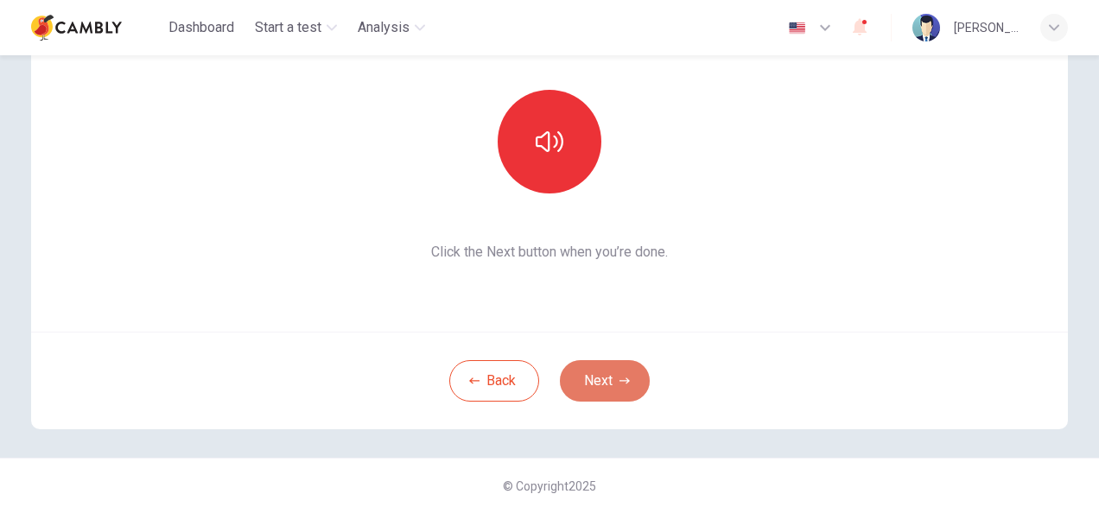
click at [596, 392] on button "Next" at bounding box center [605, 380] width 90 height 41
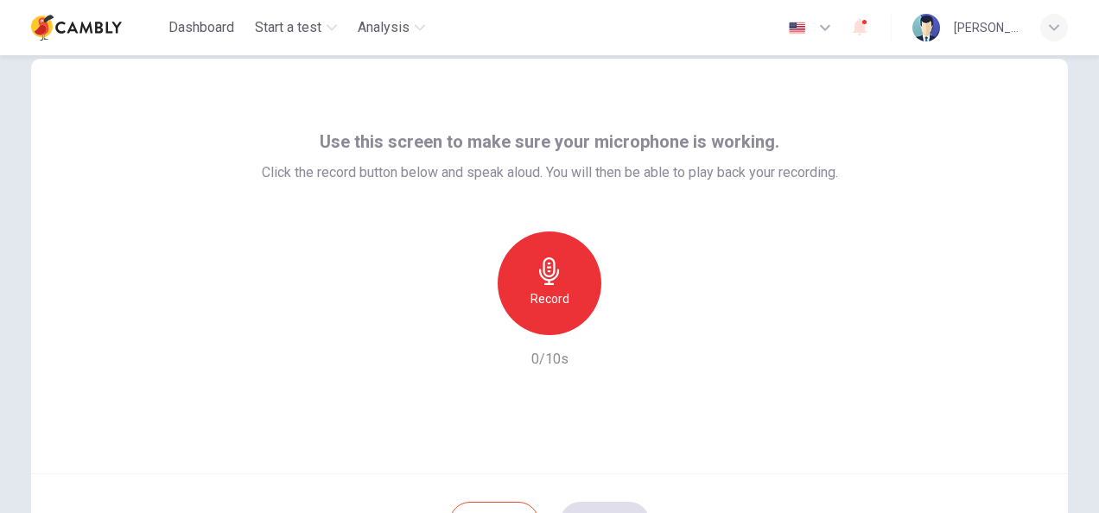
scroll to position [0, 0]
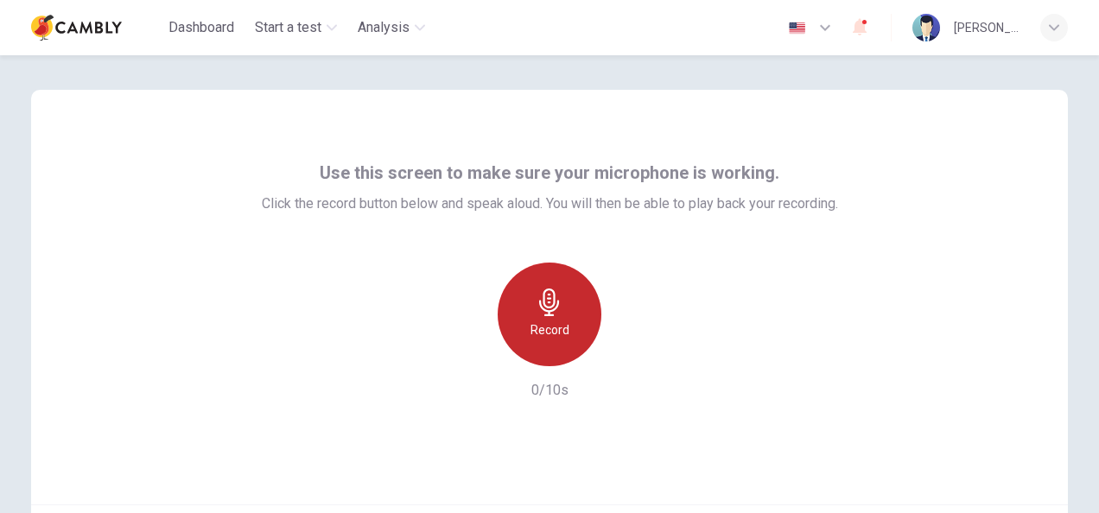
click at [558, 321] on h6 "Record" at bounding box center [549, 330] width 39 height 21
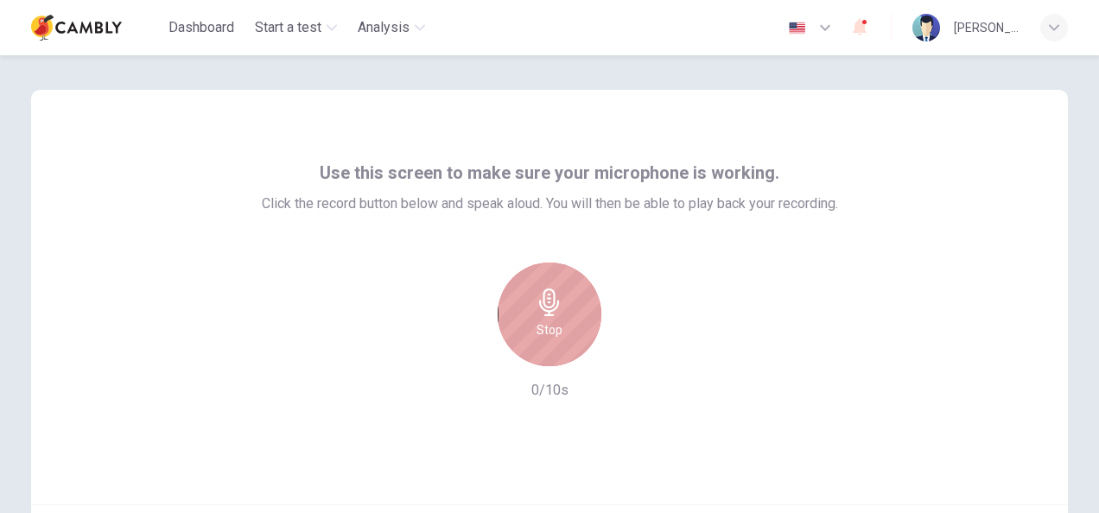
click at [559, 321] on div "Stop" at bounding box center [550, 315] width 104 height 104
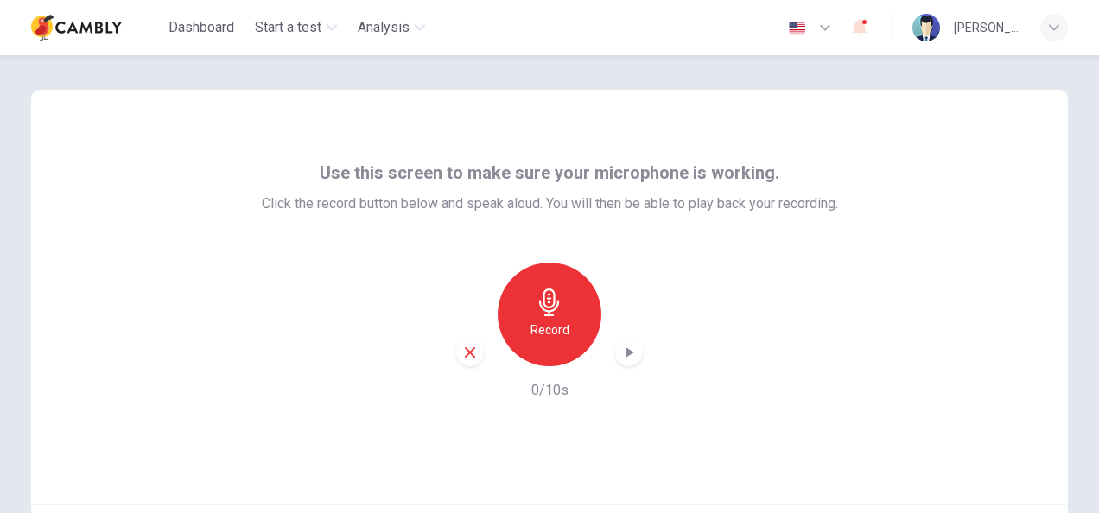
click at [560, 316] on div "Record" at bounding box center [550, 315] width 104 height 104
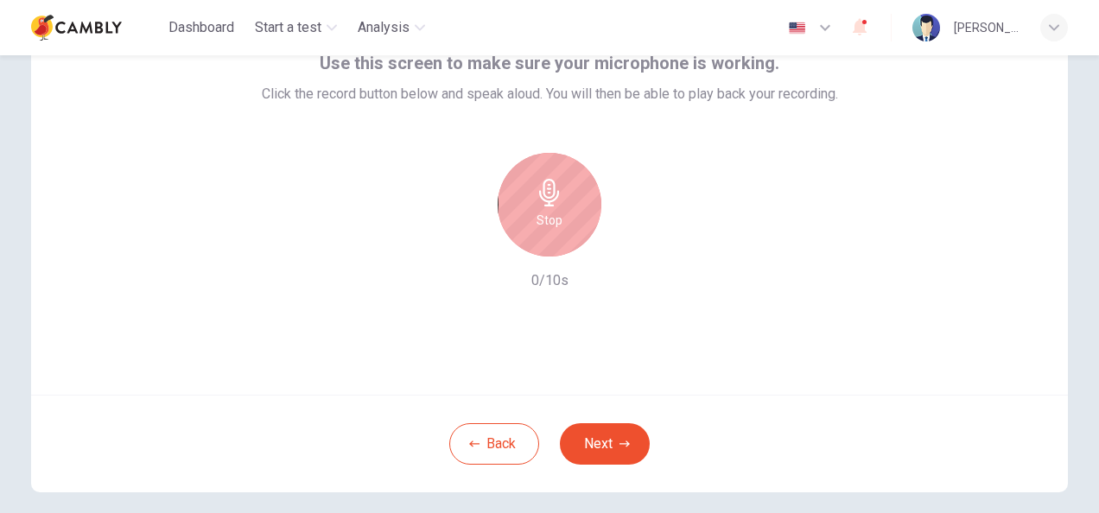
scroll to position [173, 0]
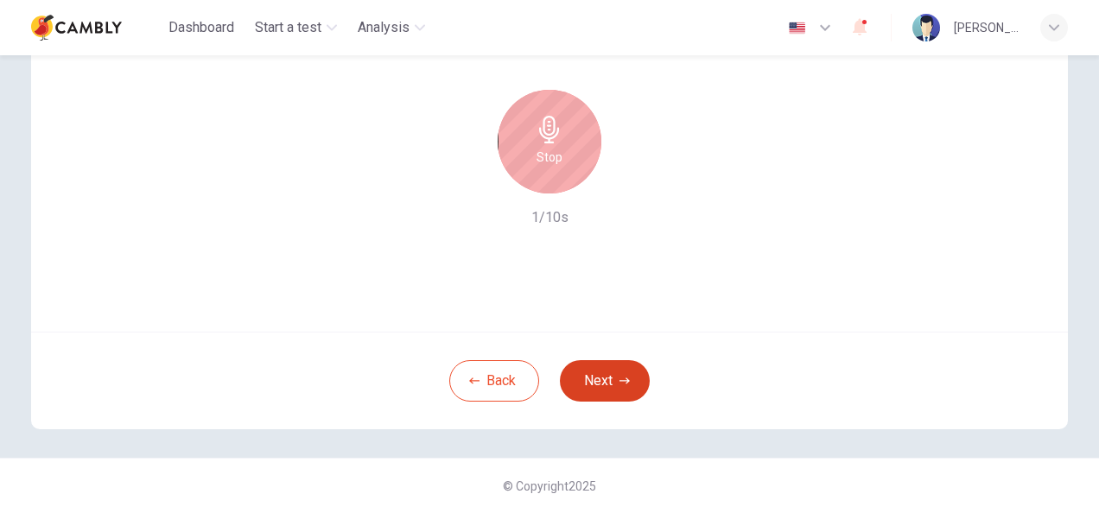
click at [600, 371] on button "Next" at bounding box center [605, 380] width 90 height 41
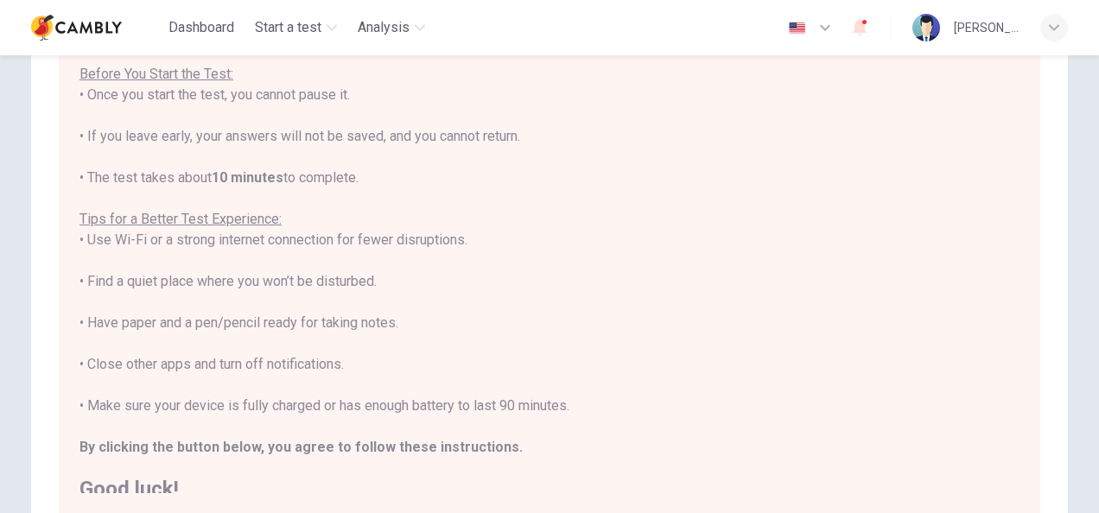
scroll to position [19, 0]
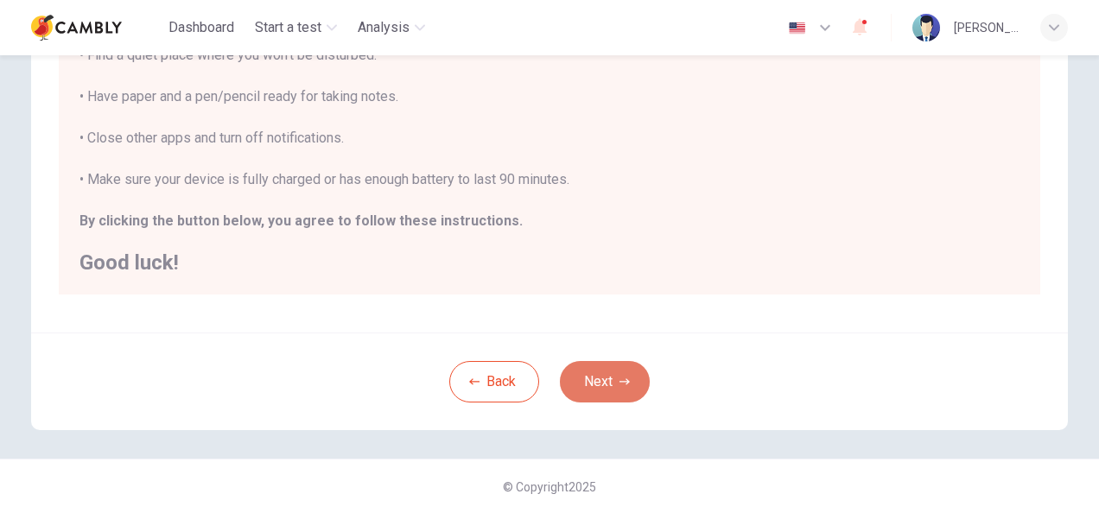
click at [594, 383] on button "Next" at bounding box center [605, 381] width 90 height 41
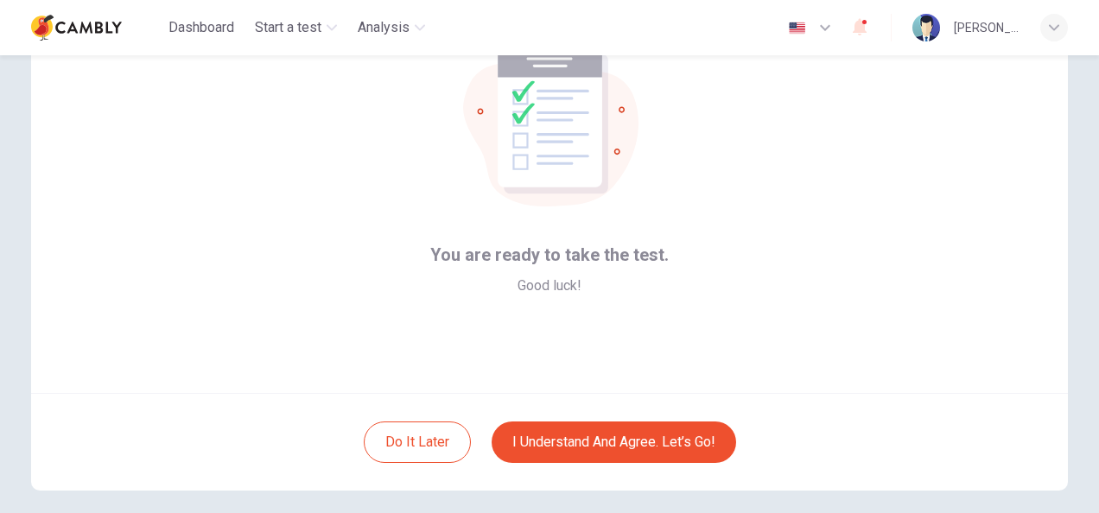
scroll to position [173, 0]
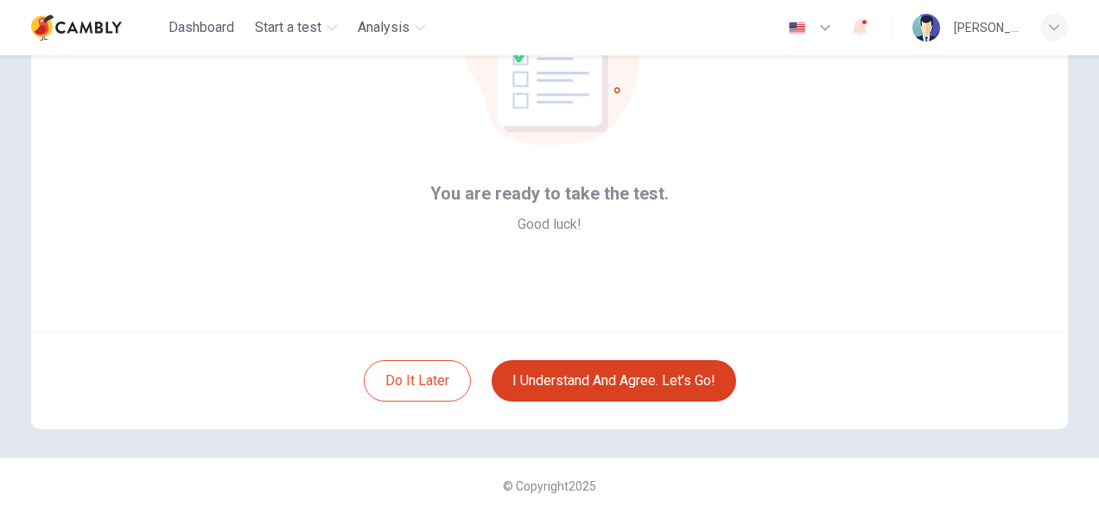
click at [570, 380] on button "I understand and agree. Let’s go!" at bounding box center [614, 380] width 244 height 41
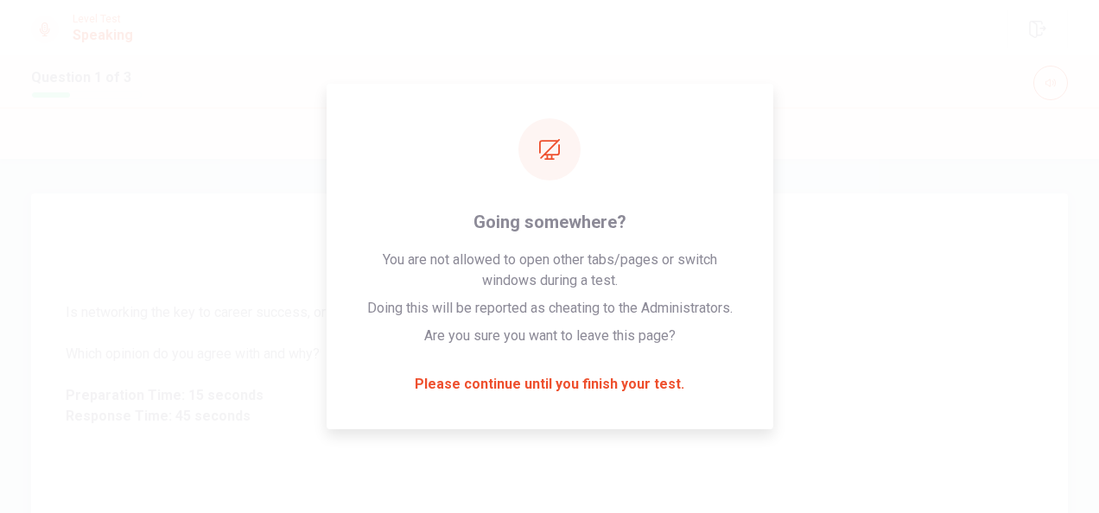
click at [568, 389] on span "Preparation Time: 15 seconds" at bounding box center [550, 395] width 968 height 21
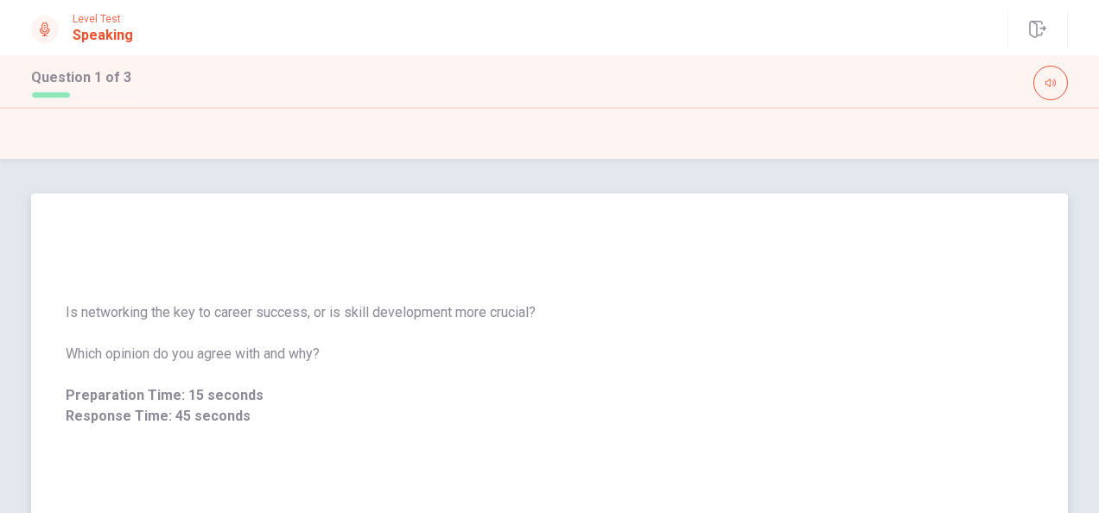
click at [537, 470] on div "Is networking the key to career success, or is skill development more crucial? …" at bounding box center [549, 365] width 1037 height 342
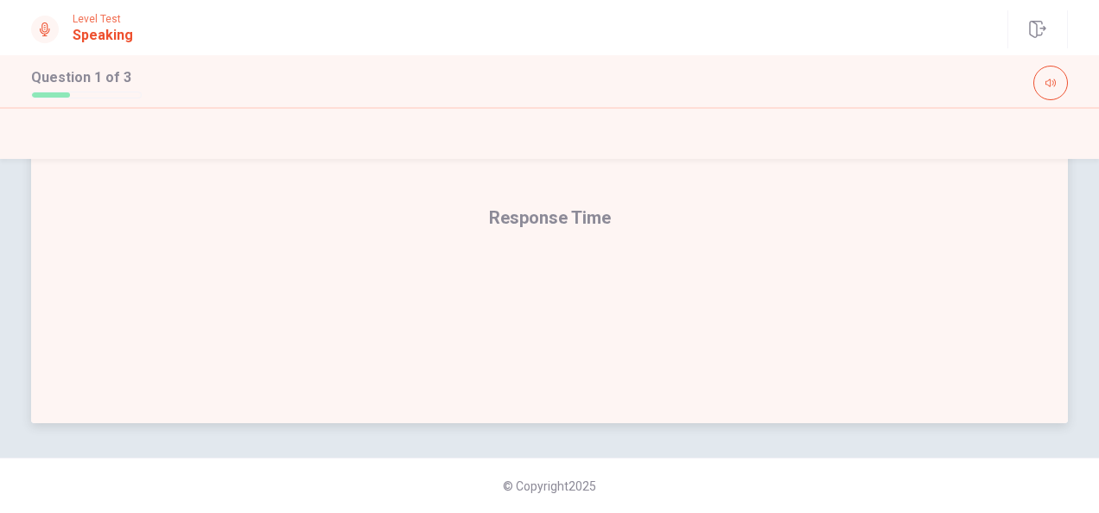
scroll to position [439, 0]
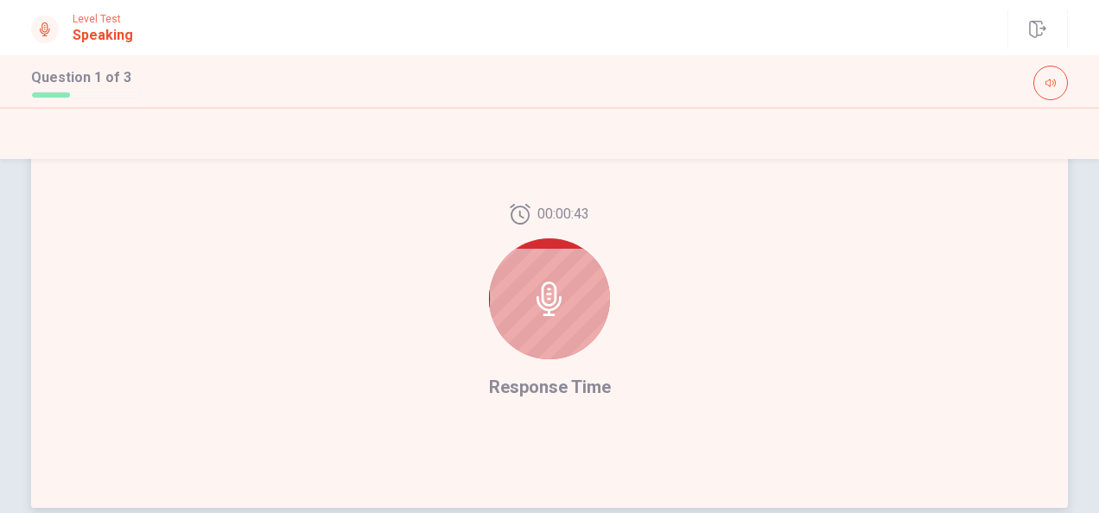
click at [541, 285] on icon at bounding box center [549, 299] width 25 height 35
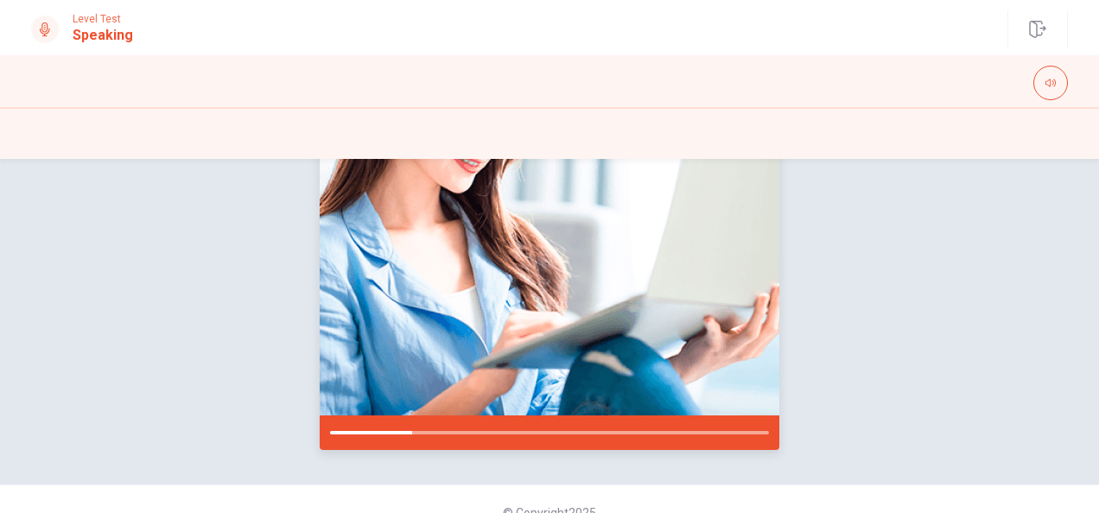
scroll to position [348, 0]
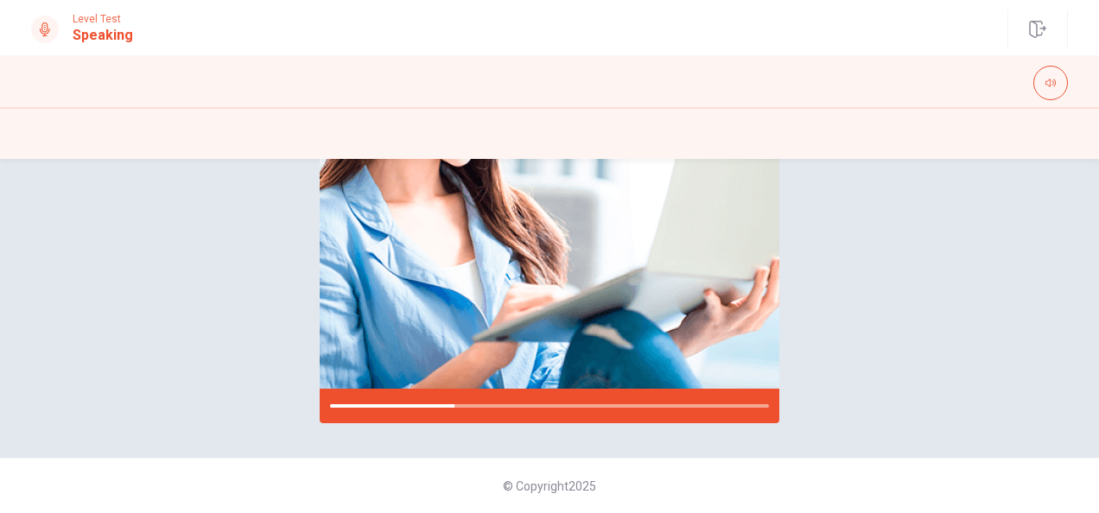
click at [1032, 83] on div at bounding box center [549, 83] width 1037 height 35
click at [1044, 83] on button "button" at bounding box center [1050, 83] width 35 height 35
drag, startPoint x: 1052, startPoint y: 105, endPoint x: 1073, endPoint y: 108, distance: 21.0
click at [1072, 108] on body "This site uses cookies, as explained in our Privacy Policy . If you agree to th…" at bounding box center [549, 256] width 1099 height 513
type input "*"
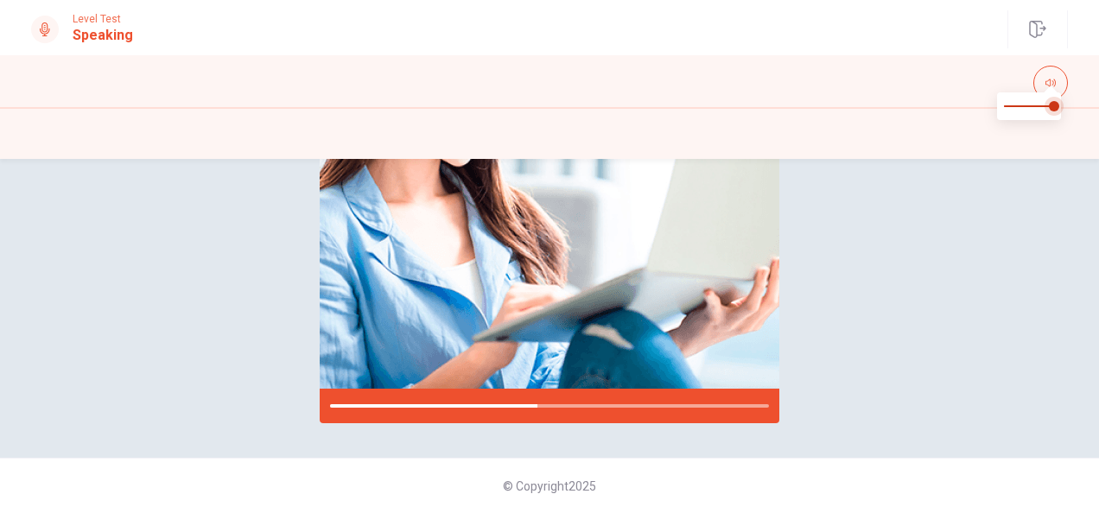
drag, startPoint x: 1038, startPoint y: 111, endPoint x: 1064, endPoint y: 114, distance: 26.1
click at [1059, 111] on span at bounding box center [1054, 106] width 10 height 10
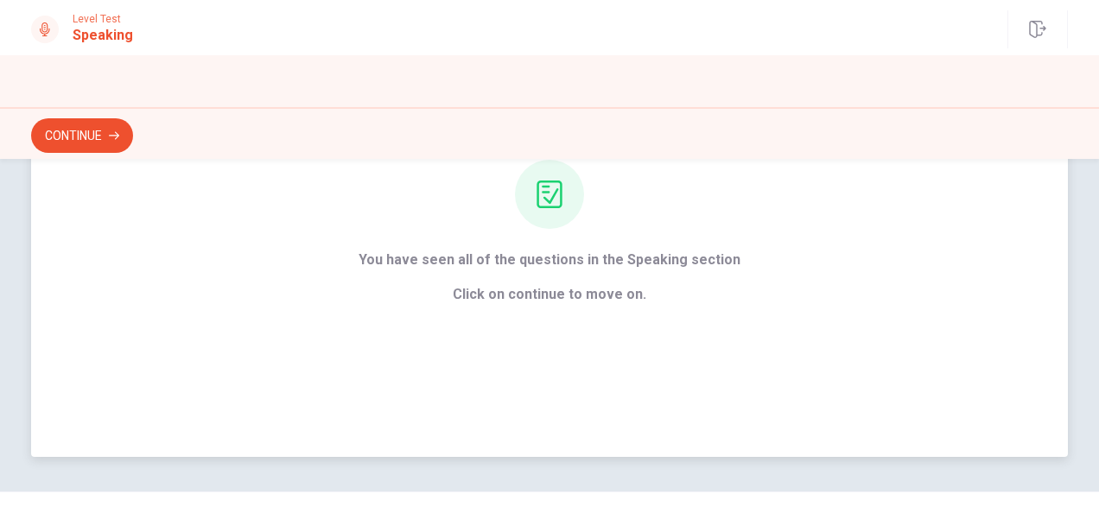
scroll to position [219, 0]
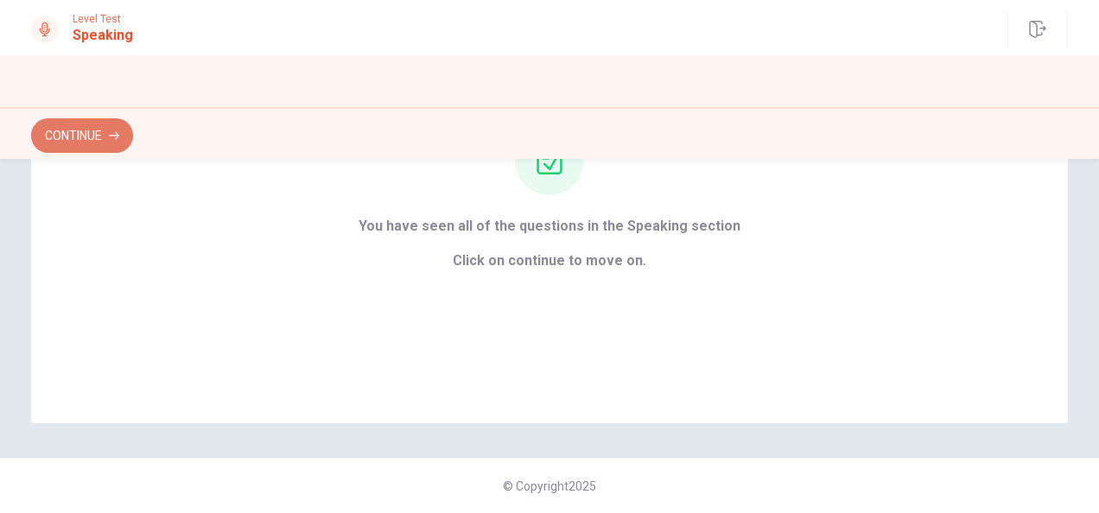
click at [91, 138] on button "Continue" at bounding box center [82, 135] width 102 height 35
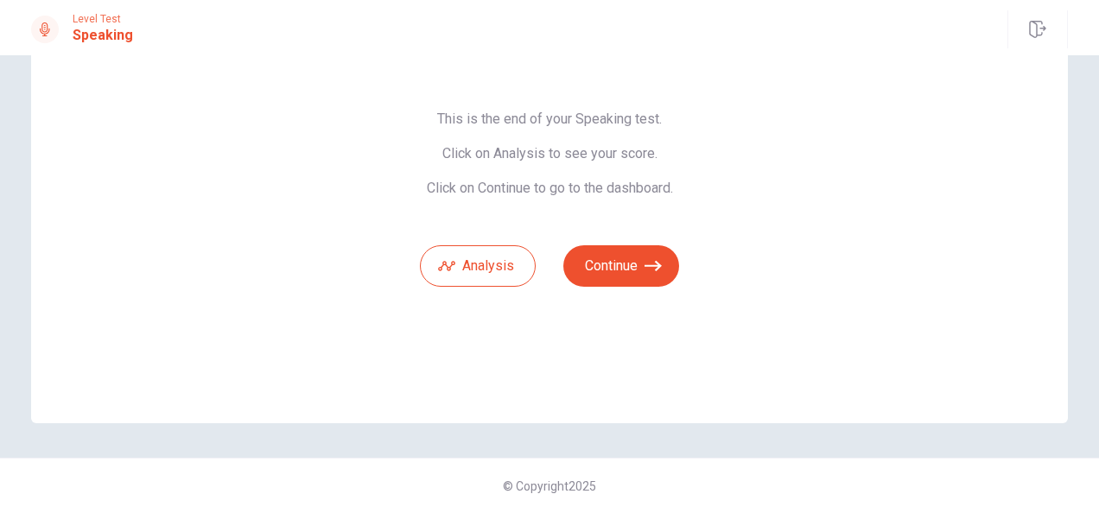
scroll to position [29, 0]
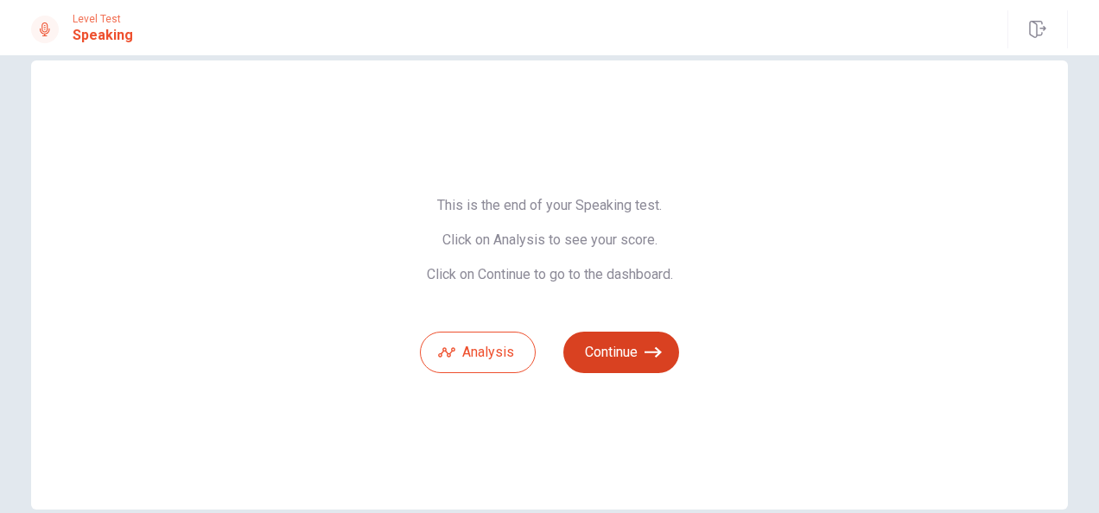
click at [610, 348] on button "Continue" at bounding box center [621, 352] width 116 height 41
